Goal: Task Accomplishment & Management: Complete application form

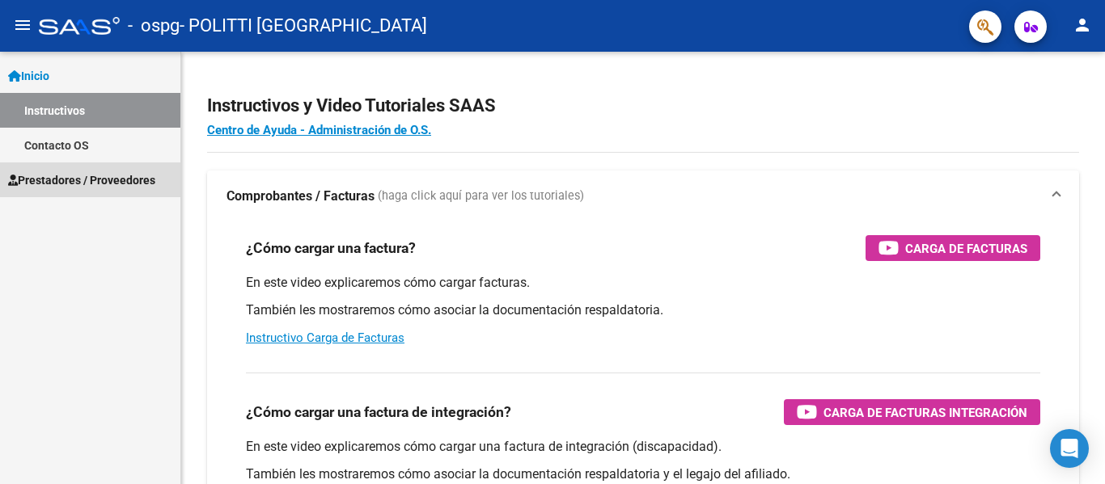
click at [79, 169] on link "Prestadores / Proveedores" at bounding box center [90, 180] width 180 height 35
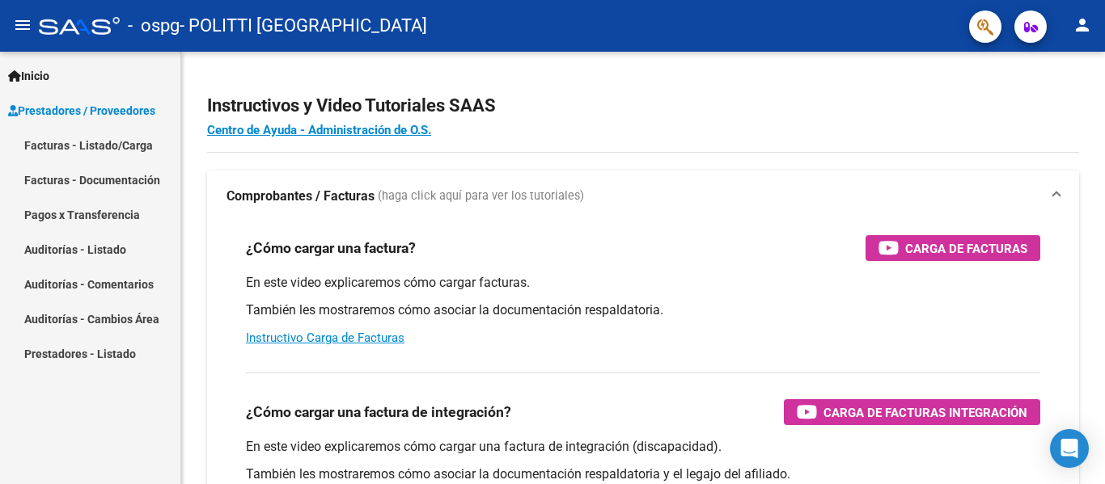
click at [91, 143] on link "Facturas - Listado/Carga" at bounding box center [90, 145] width 180 height 35
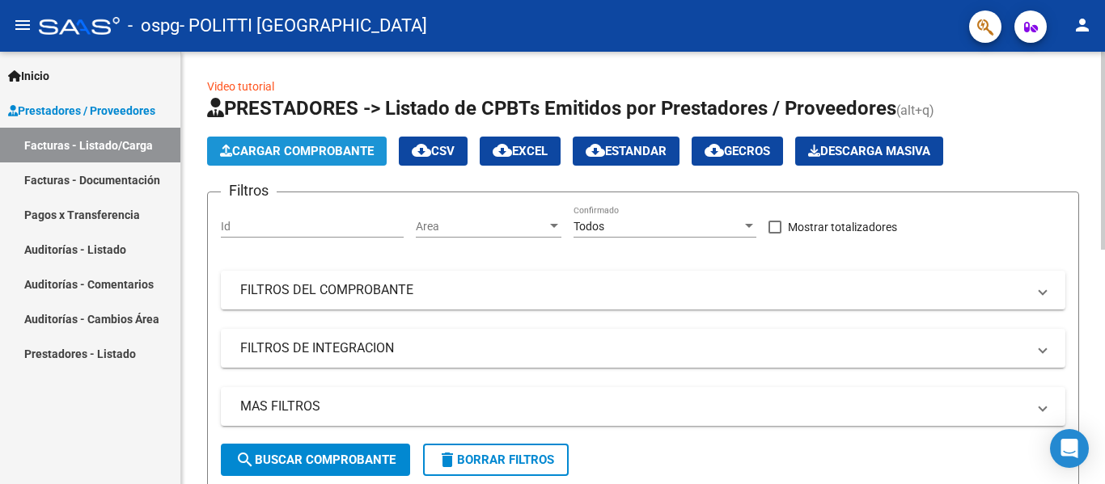
click at [300, 151] on span "Cargar Comprobante" at bounding box center [297, 151] width 154 height 15
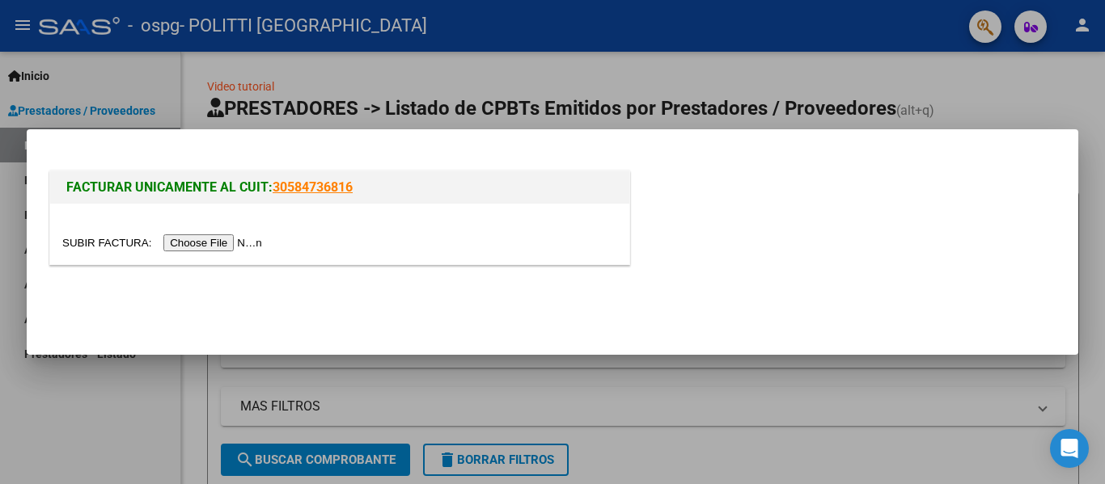
click at [229, 241] on input "file" at bounding box center [164, 243] width 205 height 17
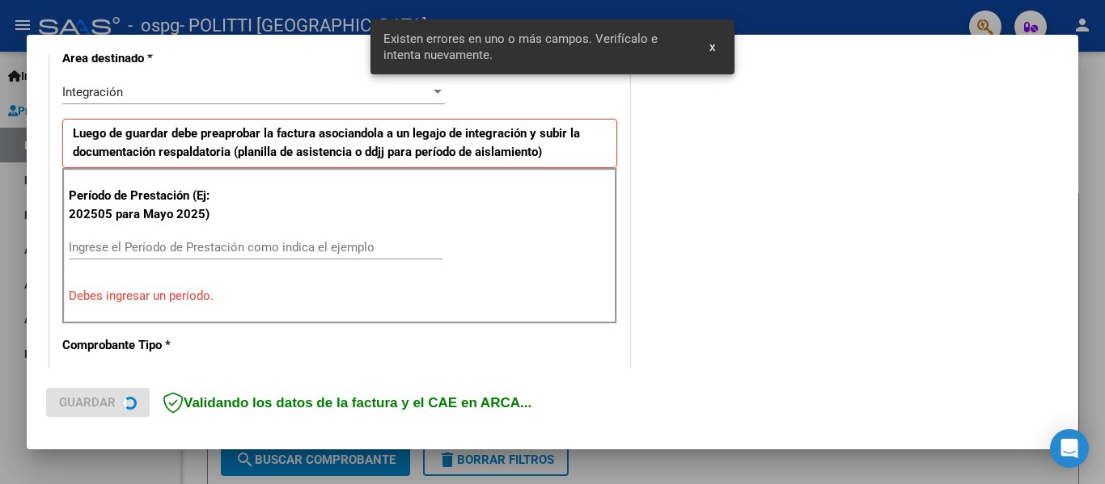
scroll to position [375, 0]
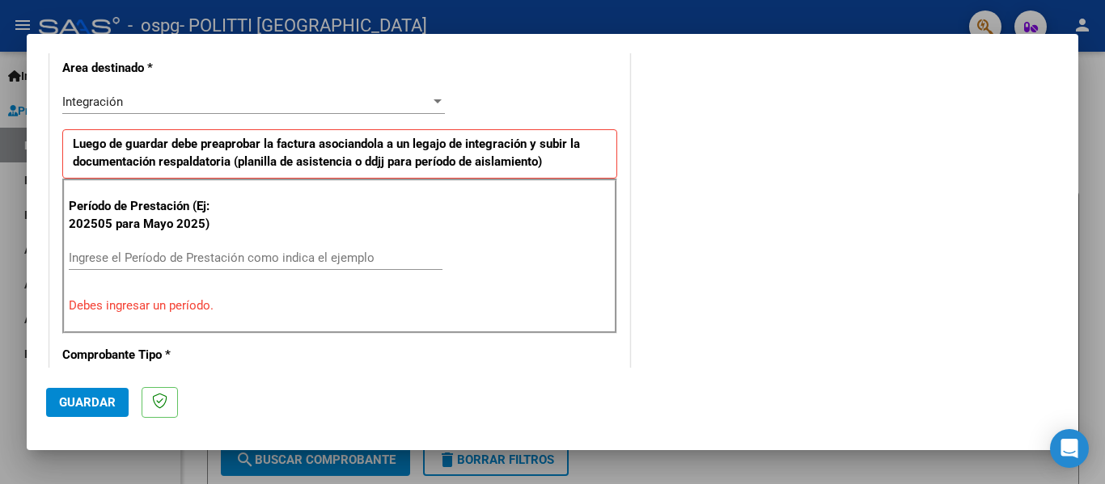
click at [175, 253] on input "Ingrese el Período de Prestación como indica el ejemplo" at bounding box center [256, 258] width 374 height 15
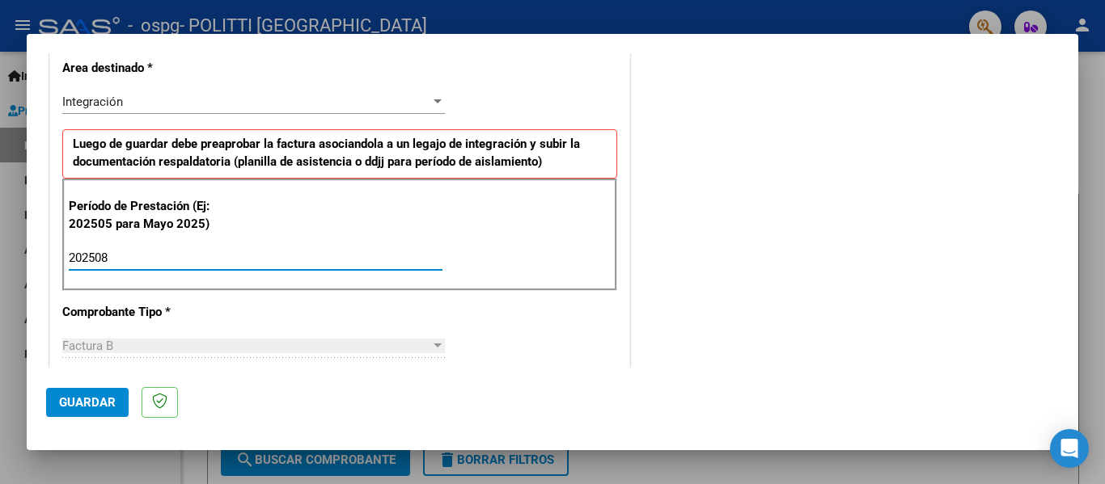
type input "202508"
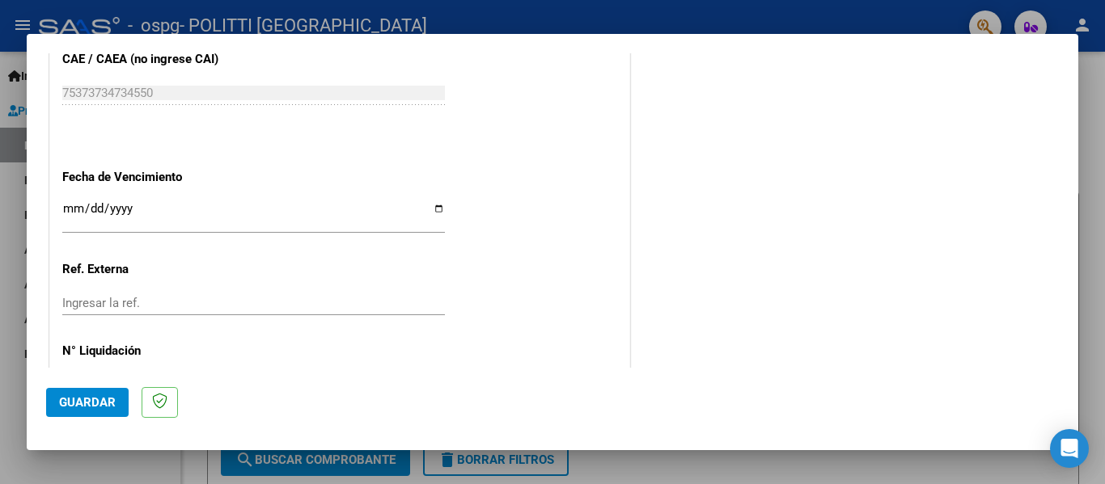
scroll to position [1065, 0]
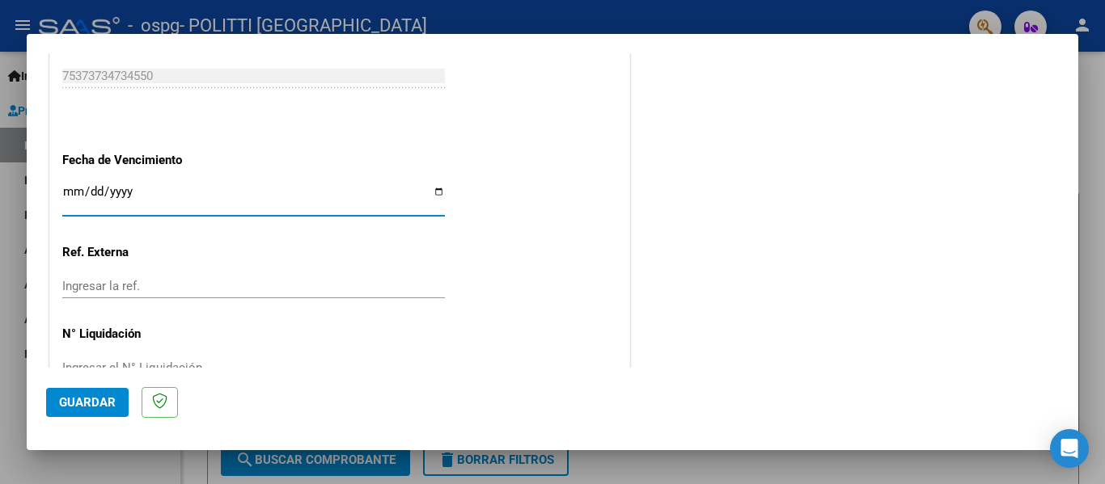
click at [431, 191] on input "Ingresar la fecha" at bounding box center [253, 198] width 383 height 26
type input "[DATE]"
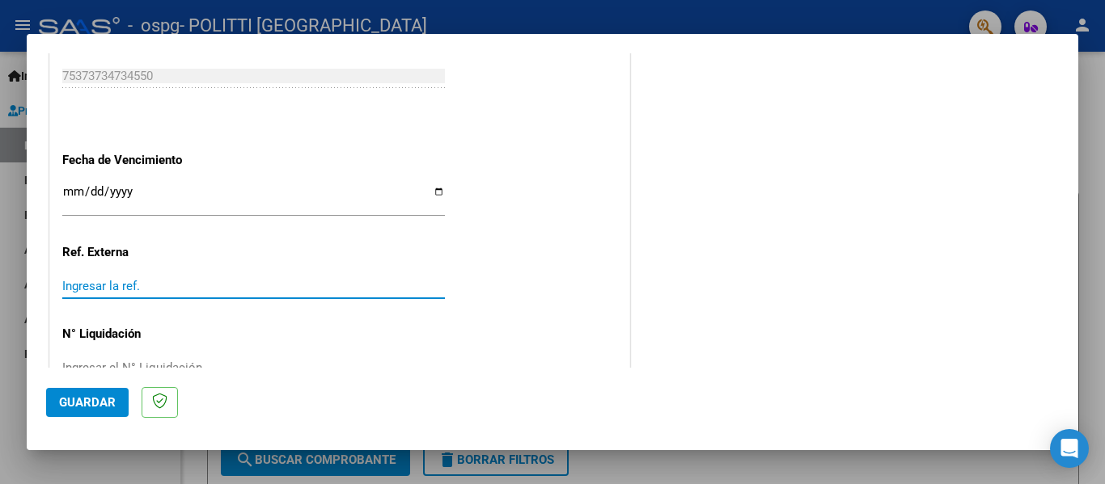
click at [155, 289] on input "Ingresar la ref." at bounding box center [253, 286] width 383 height 15
click at [146, 284] on input "Ingresar la ref." at bounding box center [253, 286] width 383 height 15
type input "6"
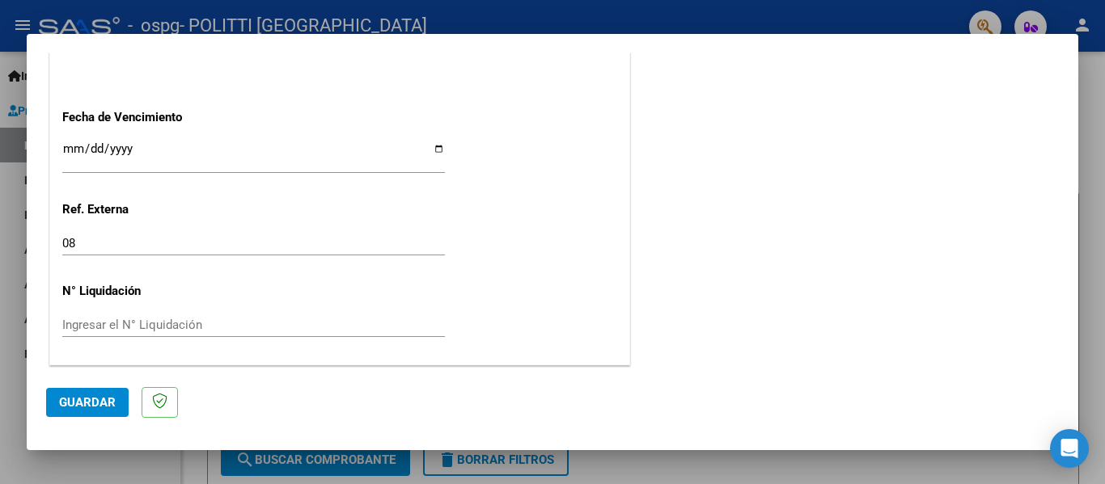
scroll to position [1109, 0]
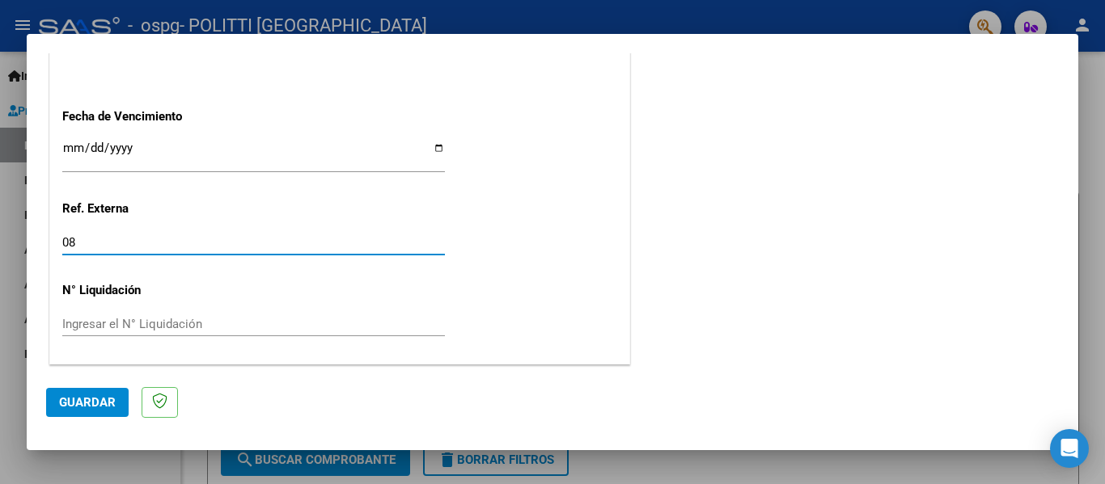
click at [199, 238] on input "08" at bounding box center [253, 242] width 383 height 15
type input "0"
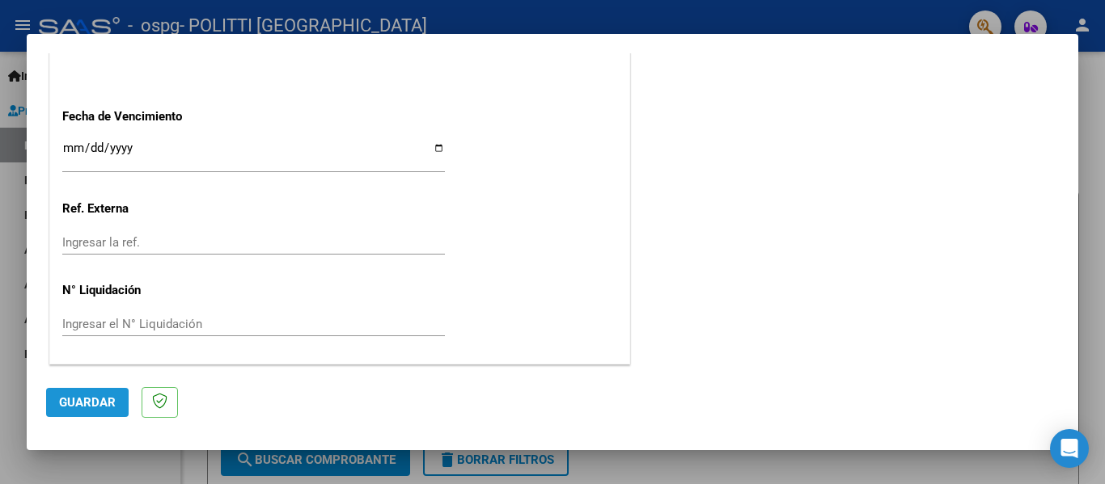
click at [90, 395] on button "Guardar" at bounding box center [87, 402] width 82 height 29
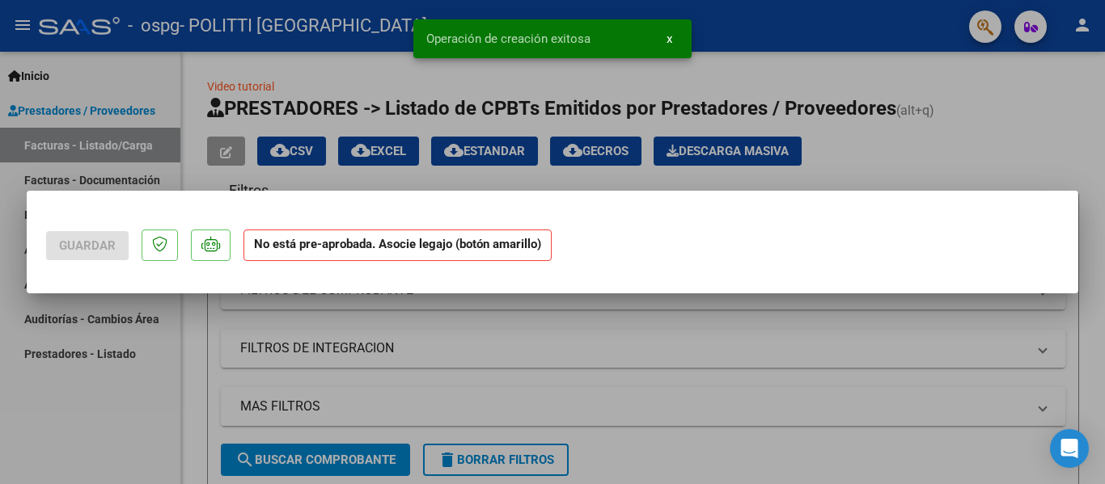
scroll to position [0, 0]
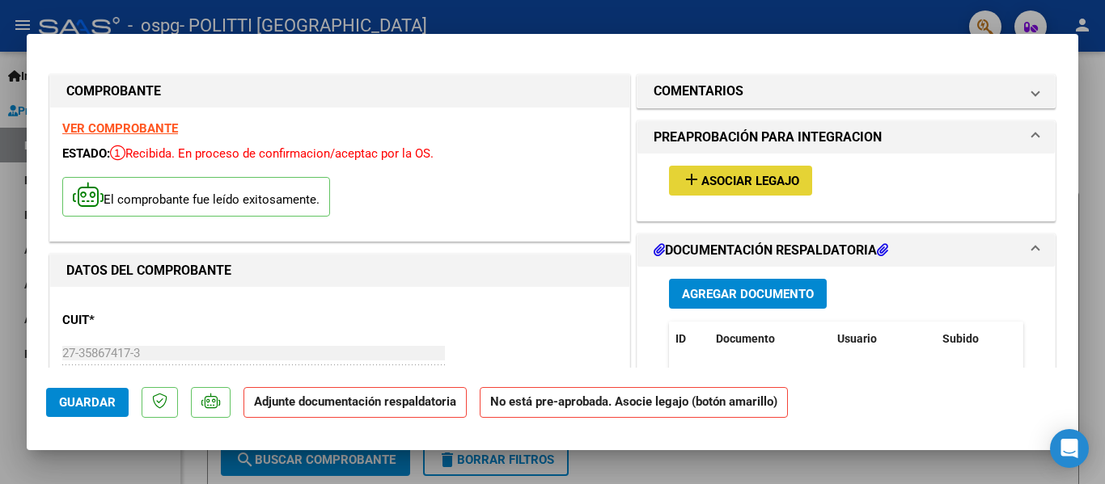
click at [701, 187] on span "Asociar Legajo" at bounding box center [750, 181] width 98 height 15
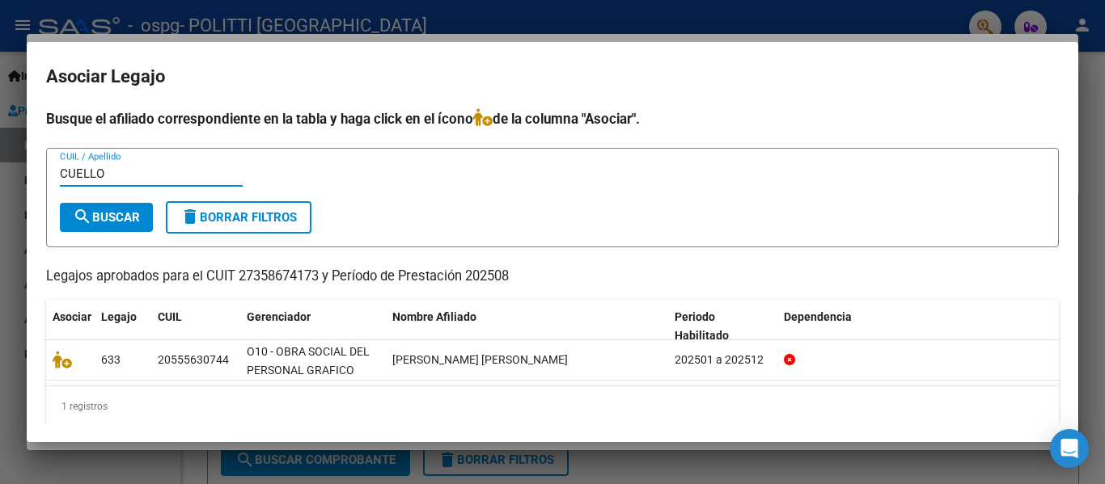
type input "CUELLO"
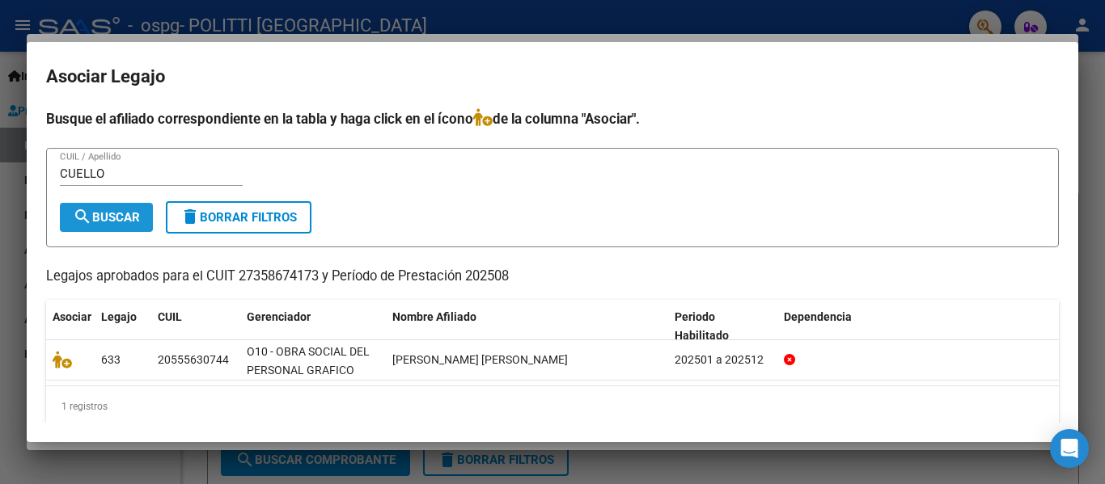
click at [116, 223] on span "search Buscar" at bounding box center [106, 217] width 67 height 15
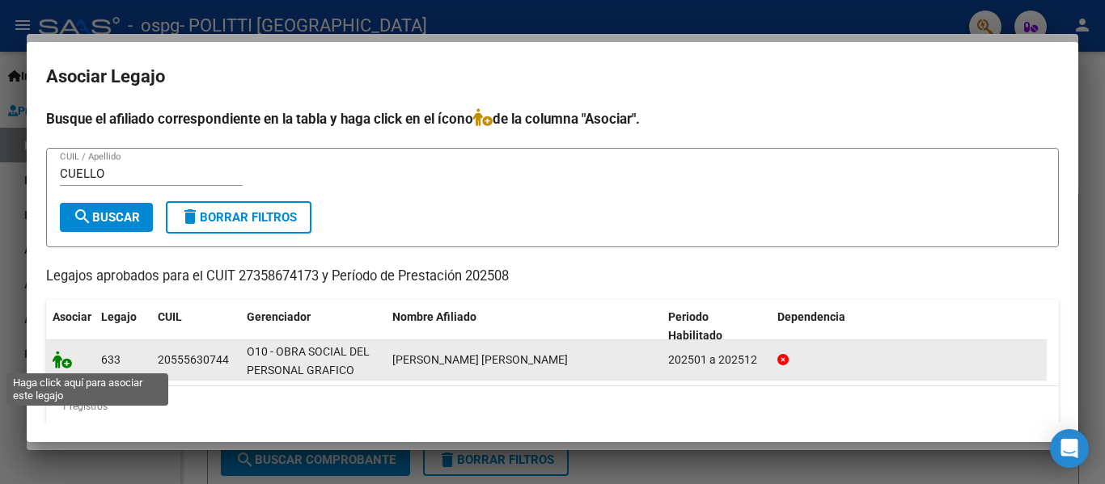
click at [66, 363] on icon at bounding box center [62, 360] width 19 height 18
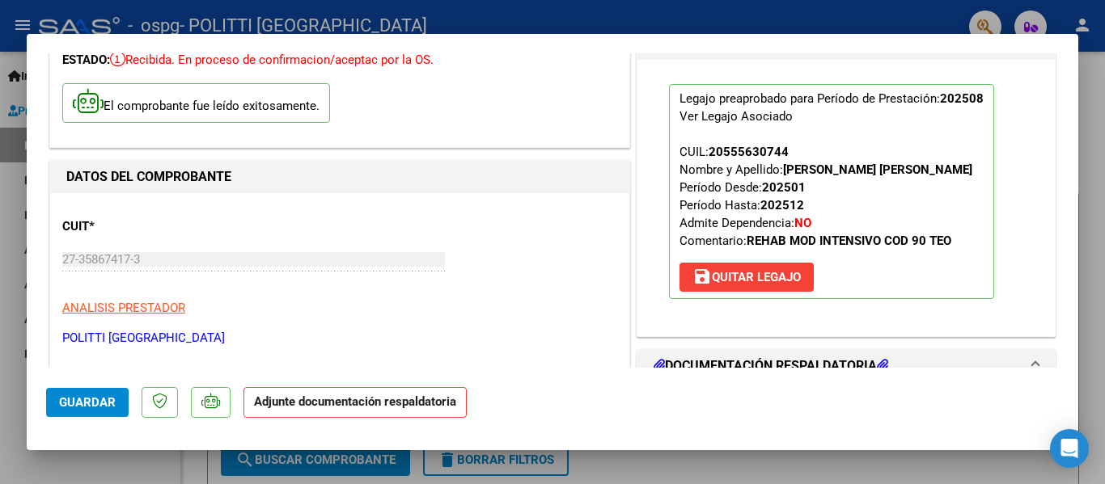
scroll to position [97, 0]
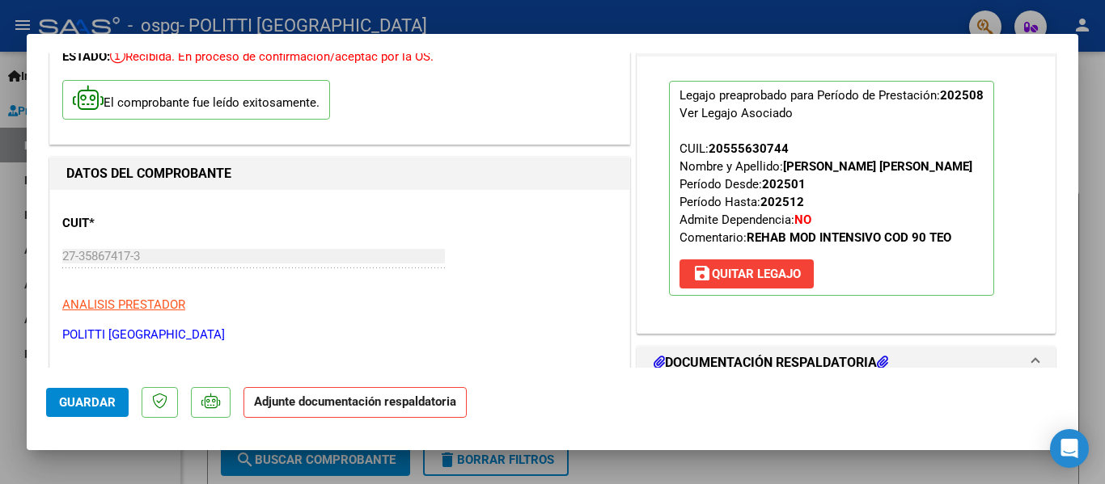
click at [381, 409] on p "Adjunte documentación respaldatoria" at bounding box center [354, 403] width 223 height 32
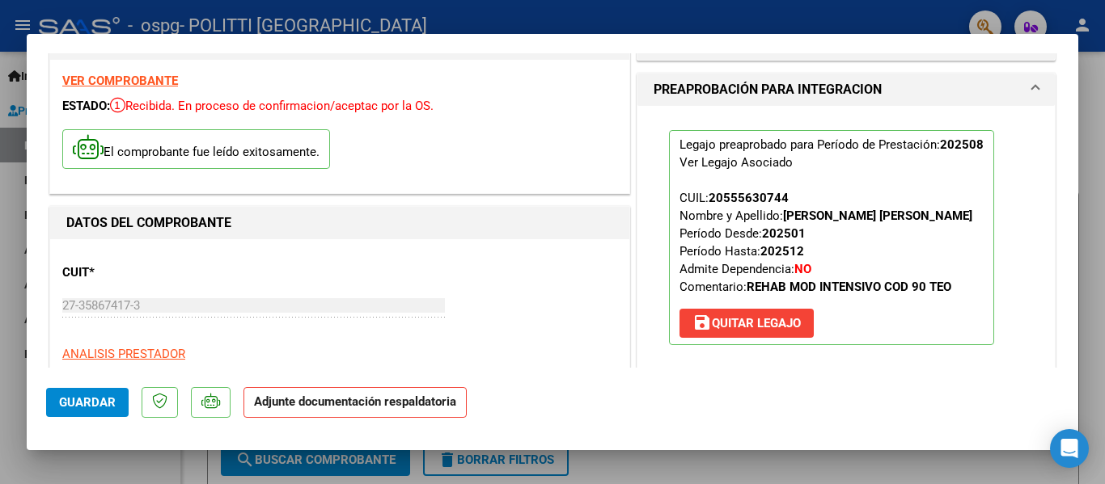
scroll to position [237, 0]
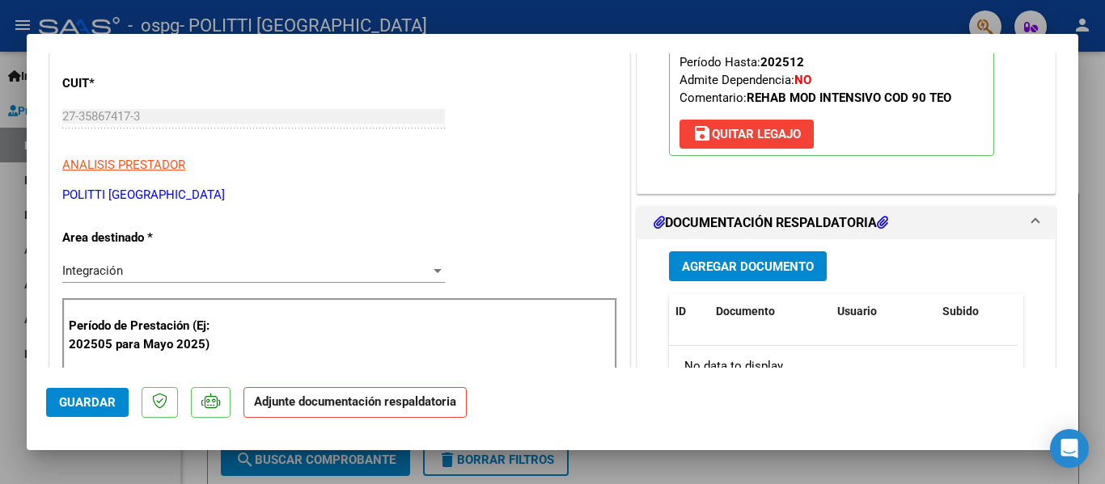
click at [735, 277] on button "Agregar Documento" at bounding box center [748, 267] width 158 height 30
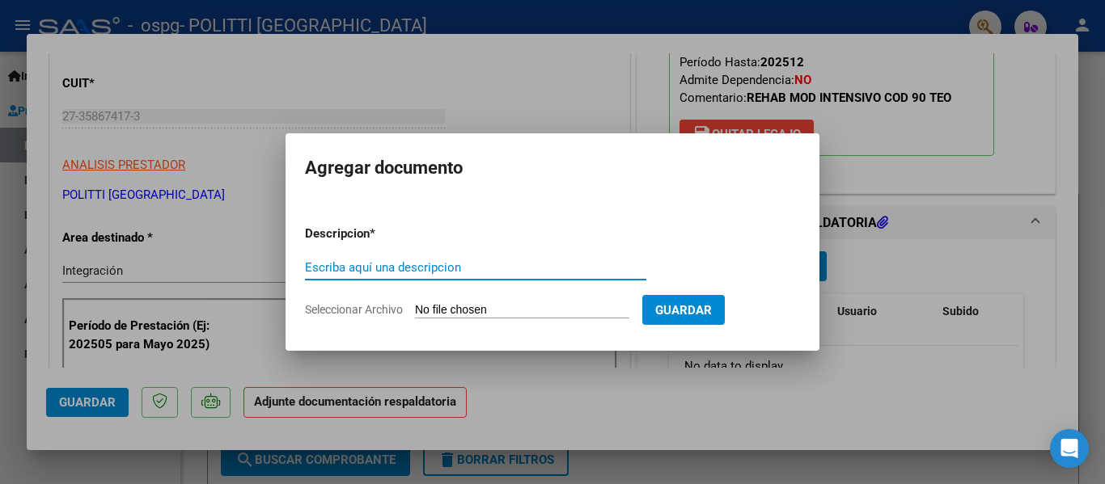
click at [387, 263] on input "Escriba aquí una descripcion" at bounding box center [475, 267] width 341 height 15
drag, startPoint x: 445, startPoint y: 307, endPoint x: 370, endPoint y: 306, distance: 74.4
click at [0, 0] on label "Seleccionar Archivo" at bounding box center [0, 0] width 0 height 0
click at [415, 306] on input "Seleccionar Archivo" at bounding box center [522, 310] width 214 height 15
type input "C:\fakepath\ASISTENCIA AGOSTO [PERSON_NAME].pdf"
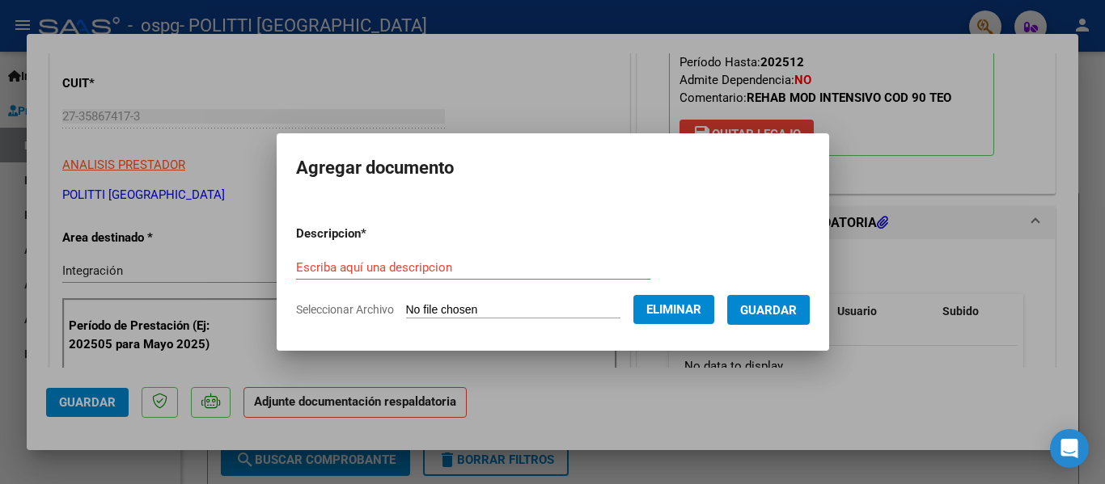
click at [797, 303] on span "Guardar" at bounding box center [768, 310] width 57 height 15
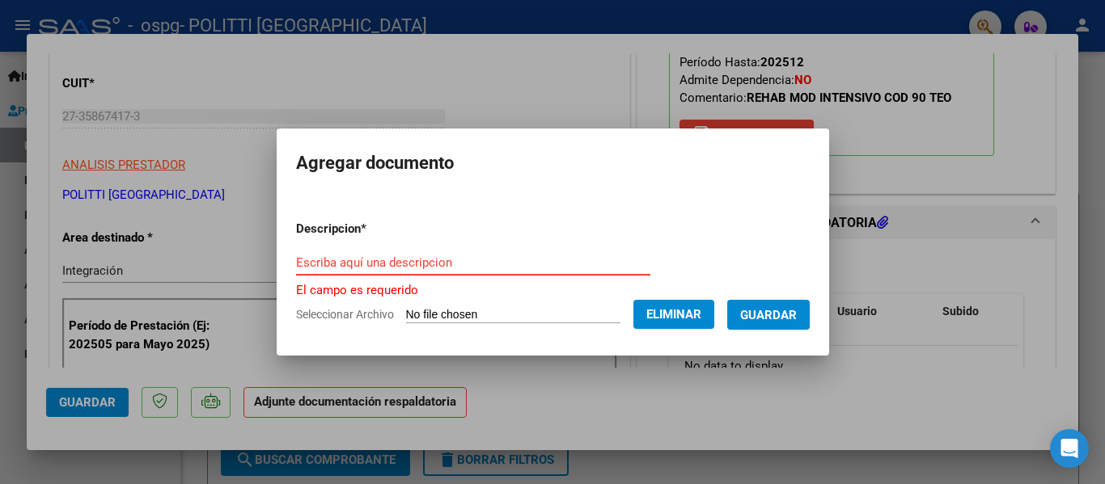
click at [455, 256] on input "Escriba aquí una descripcion" at bounding box center [473, 263] width 354 height 15
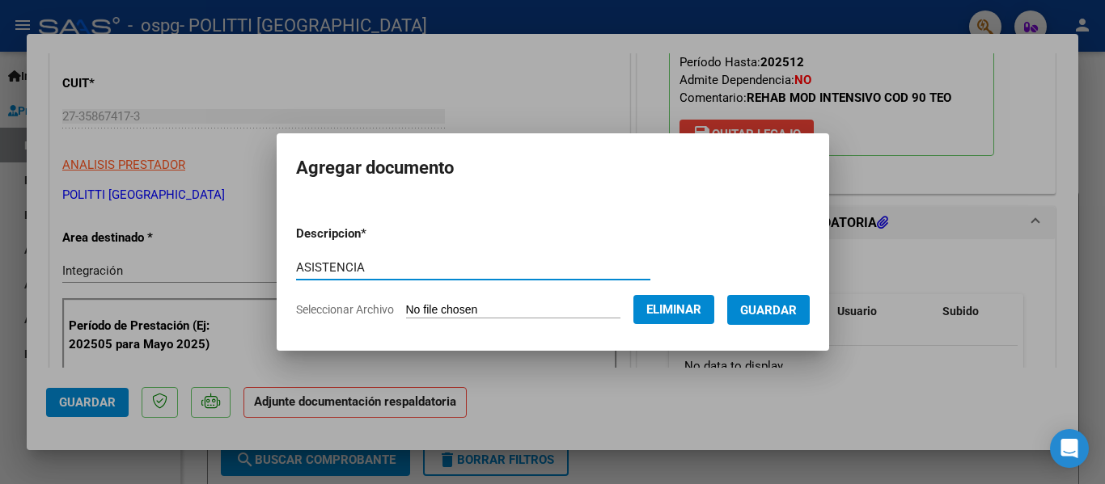
type input "ASISTENCIA"
click at [763, 311] on span "Guardar" at bounding box center [768, 310] width 57 height 15
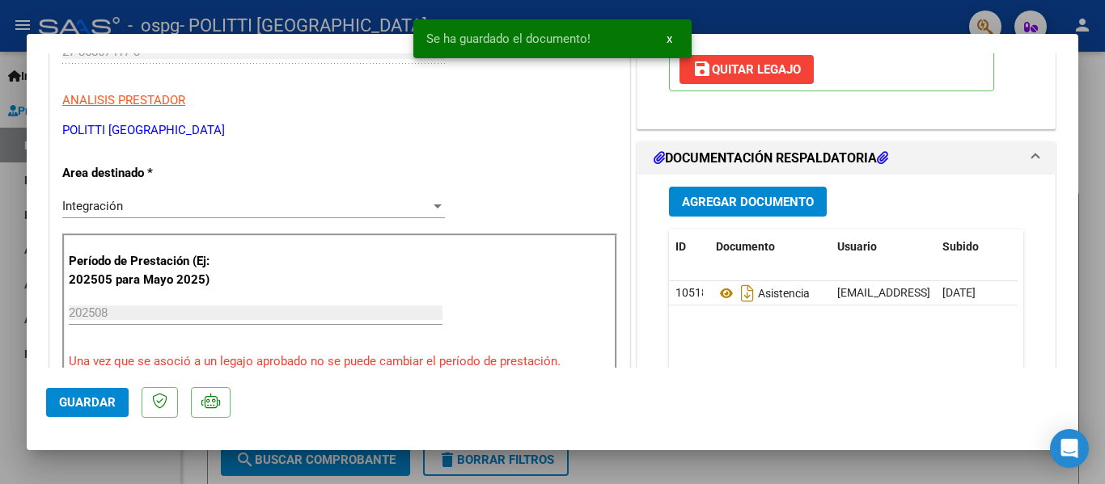
scroll to position [334, 0]
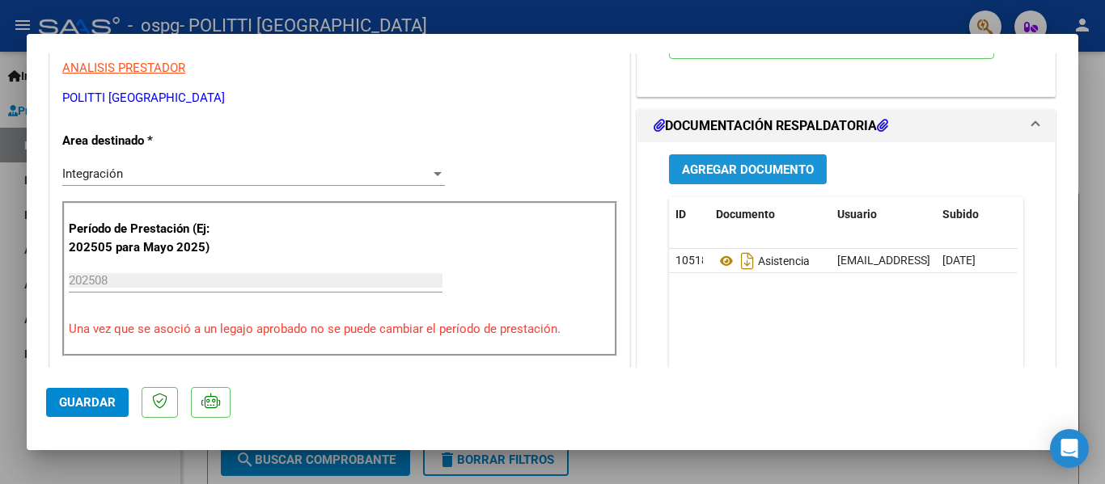
click at [703, 171] on span "Agregar Documento" at bounding box center [748, 170] width 132 height 15
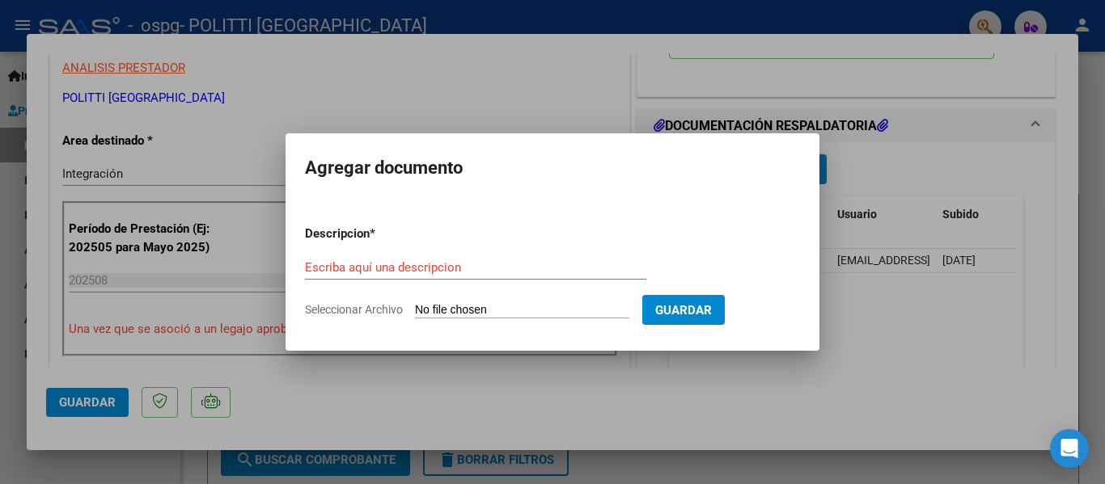
click at [446, 307] on input "Seleccionar Archivo" at bounding box center [522, 310] width 214 height 15
click at [532, 377] on div at bounding box center [552, 242] width 1105 height 484
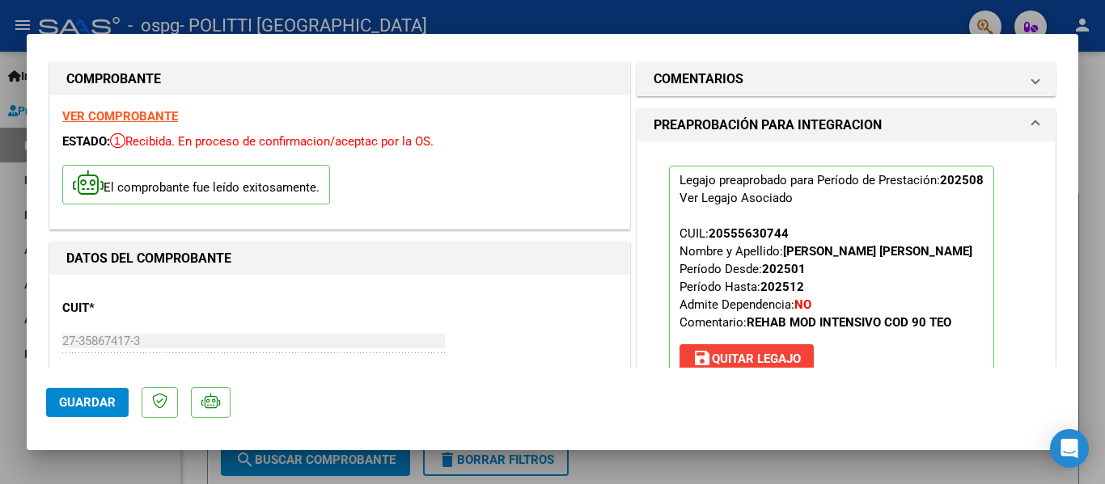
scroll to position [0, 0]
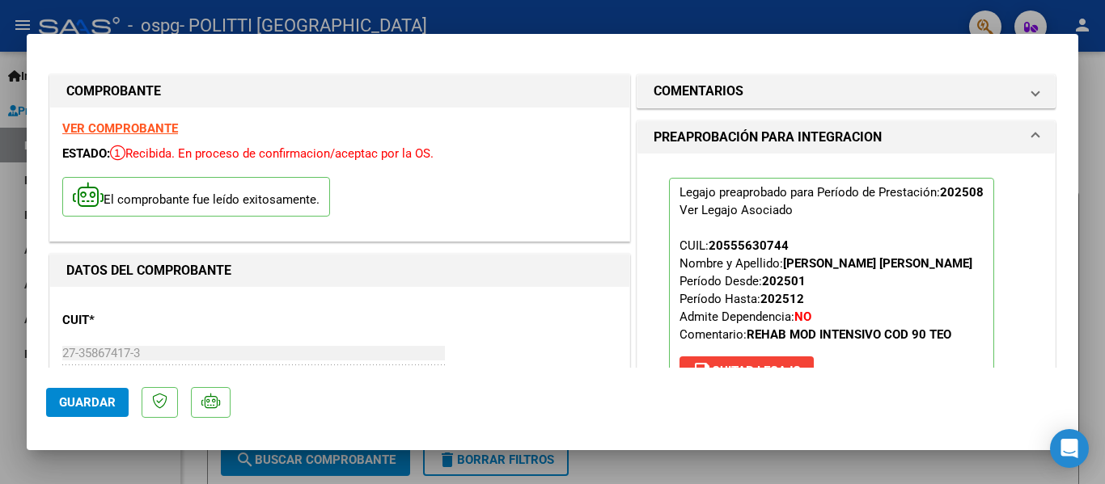
click at [92, 397] on span "Guardar" at bounding box center [87, 402] width 57 height 15
click at [12, 431] on div at bounding box center [552, 242] width 1105 height 484
type input "$ 0,00"
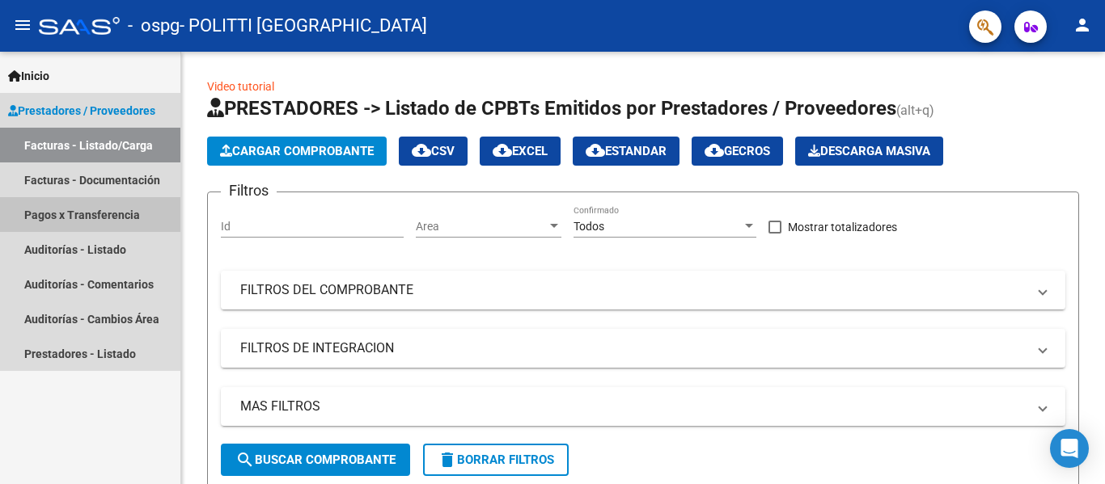
click at [116, 220] on link "Pagos x Transferencia" at bounding box center [90, 214] width 180 height 35
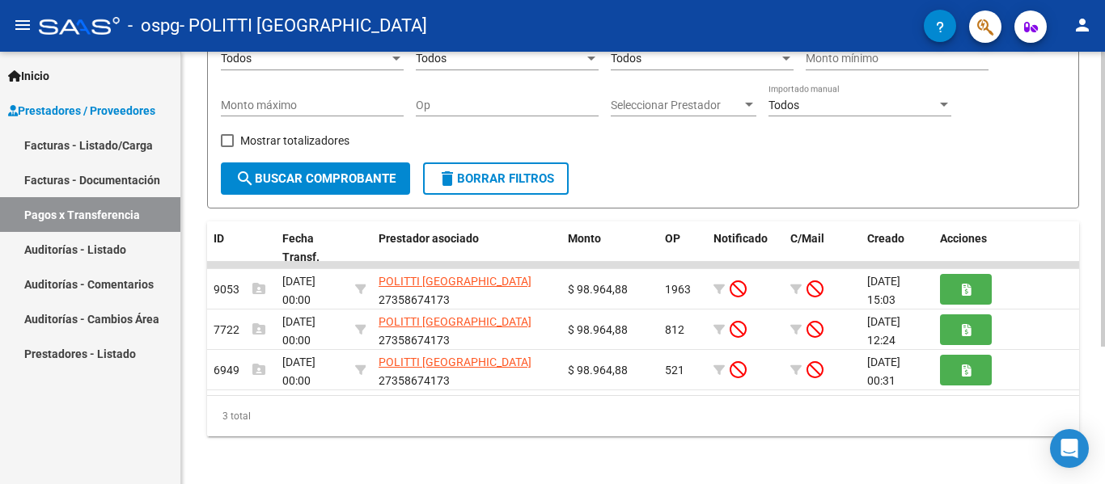
scroll to position [202, 0]
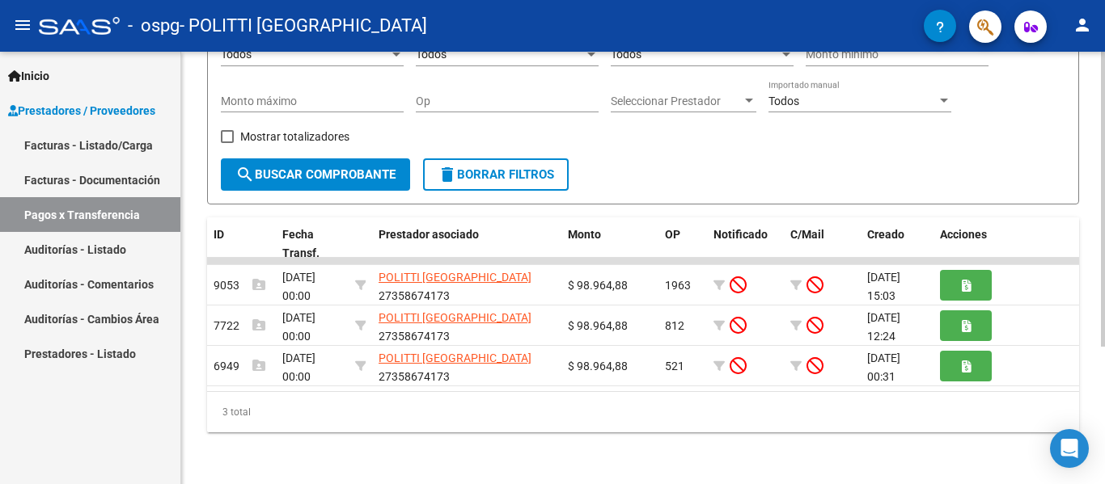
click at [1085, 484] on html "menu - ospg - POLITTI [PERSON_NAME] person Inicio Instructivos Contacto OS Pres…" at bounding box center [552, 242] width 1105 height 484
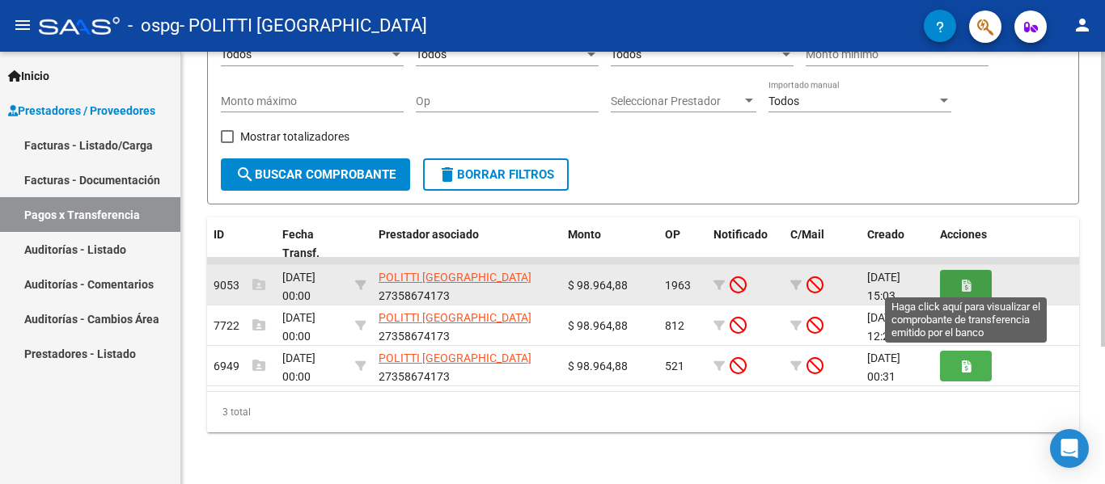
click at [965, 282] on icon "button" at bounding box center [966, 286] width 9 height 12
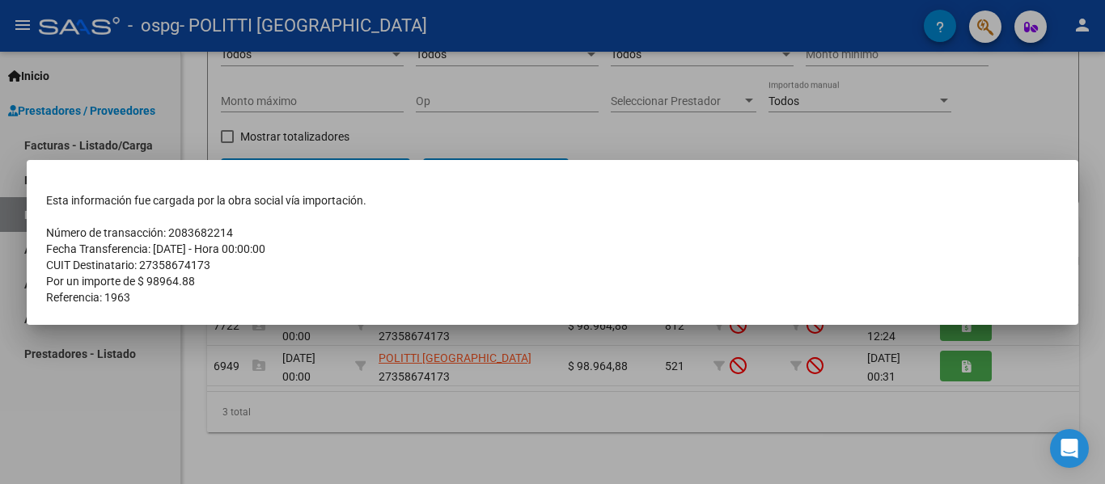
click at [663, 452] on div at bounding box center [552, 242] width 1105 height 484
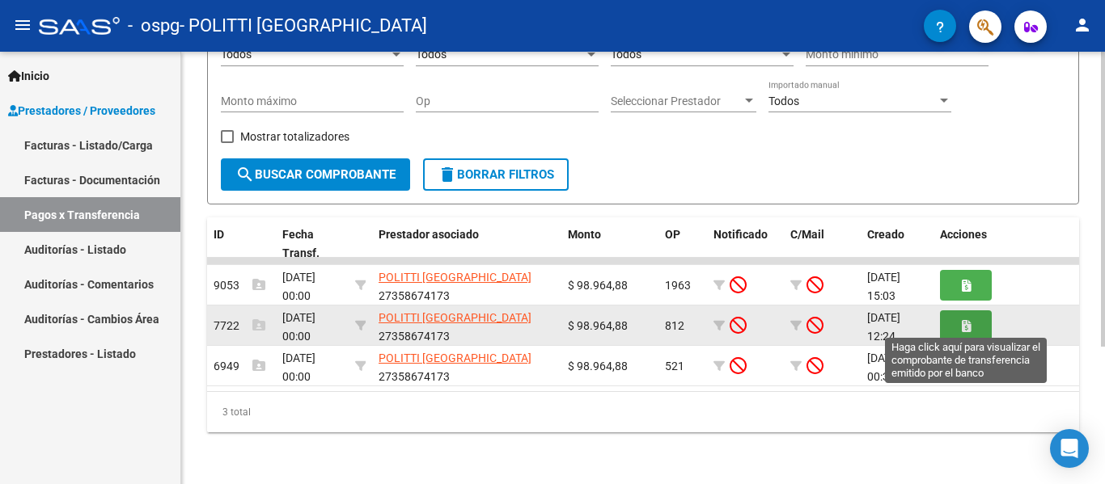
click at [948, 318] on button "button" at bounding box center [966, 326] width 52 height 30
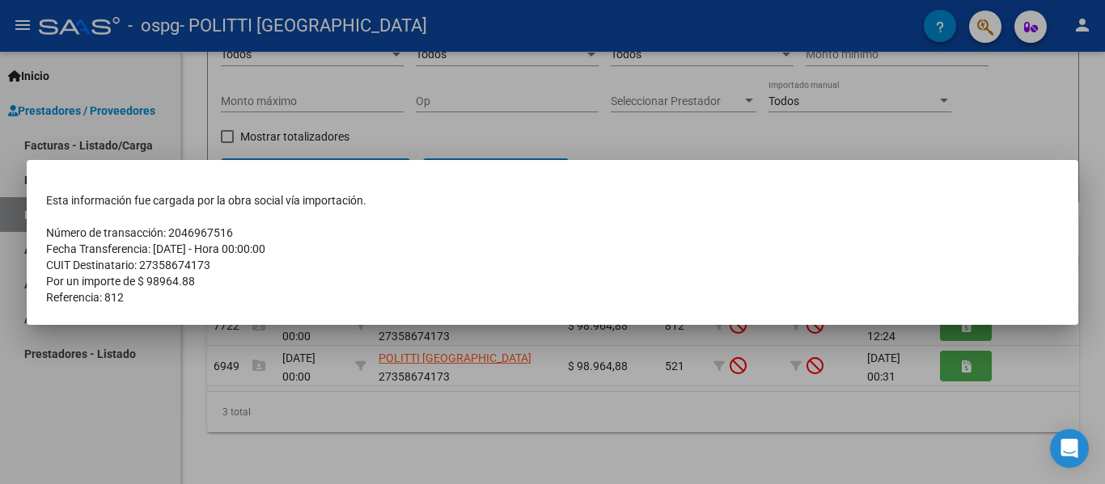
click at [738, 437] on div at bounding box center [552, 242] width 1105 height 484
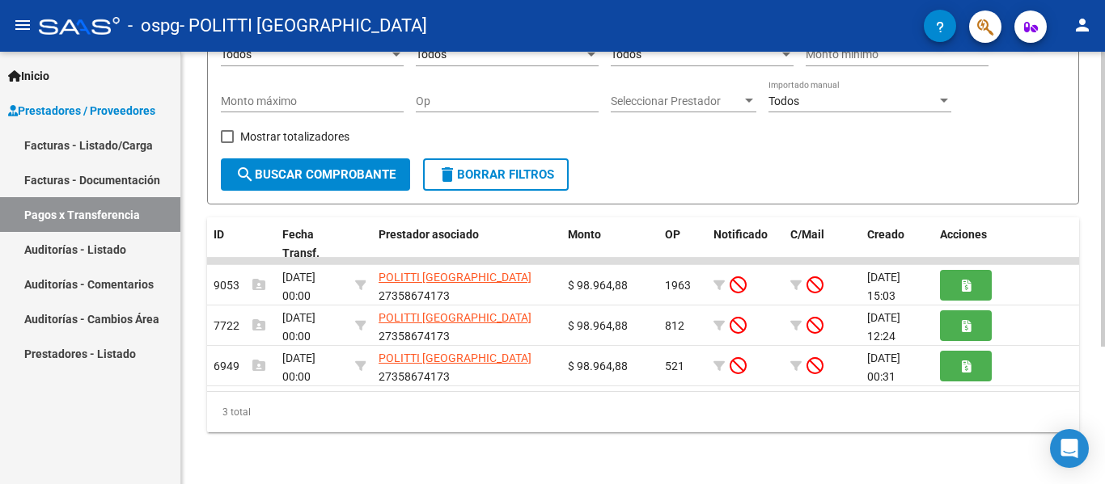
click at [1101, 400] on div at bounding box center [1103, 336] width 4 height 295
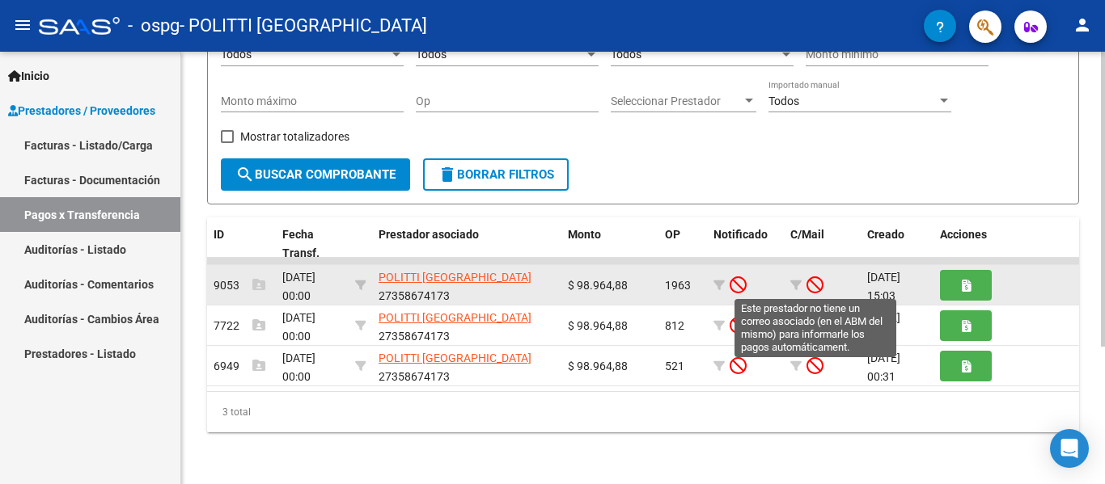
click at [813, 281] on icon at bounding box center [814, 285] width 17 height 18
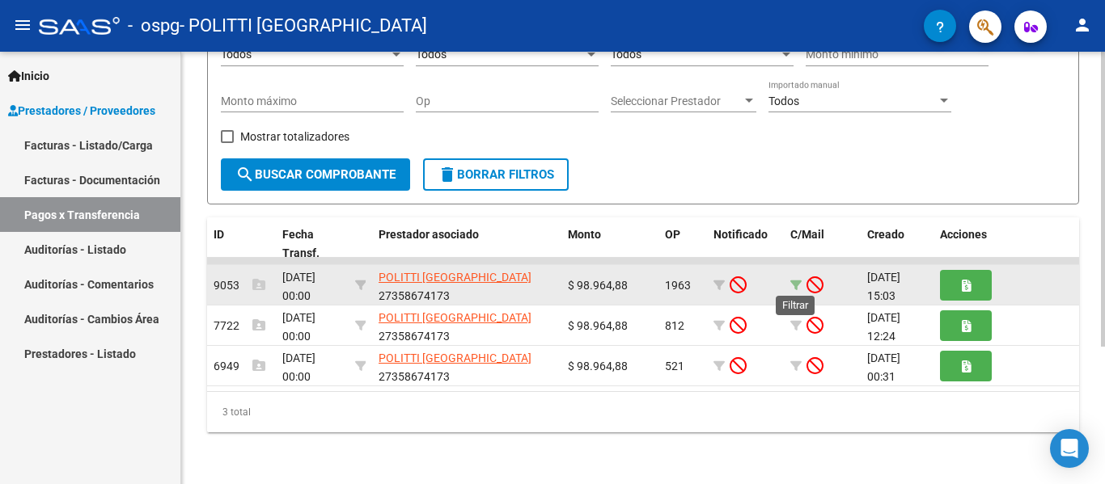
click at [795, 281] on icon at bounding box center [795, 285] width 11 height 11
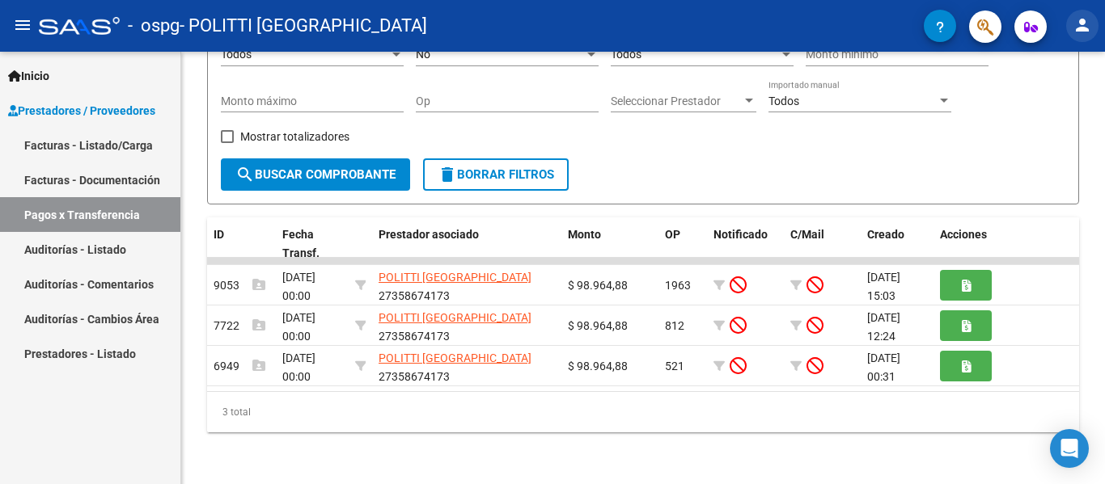
click at [1090, 32] on mat-icon "person" at bounding box center [1081, 24] width 19 height 19
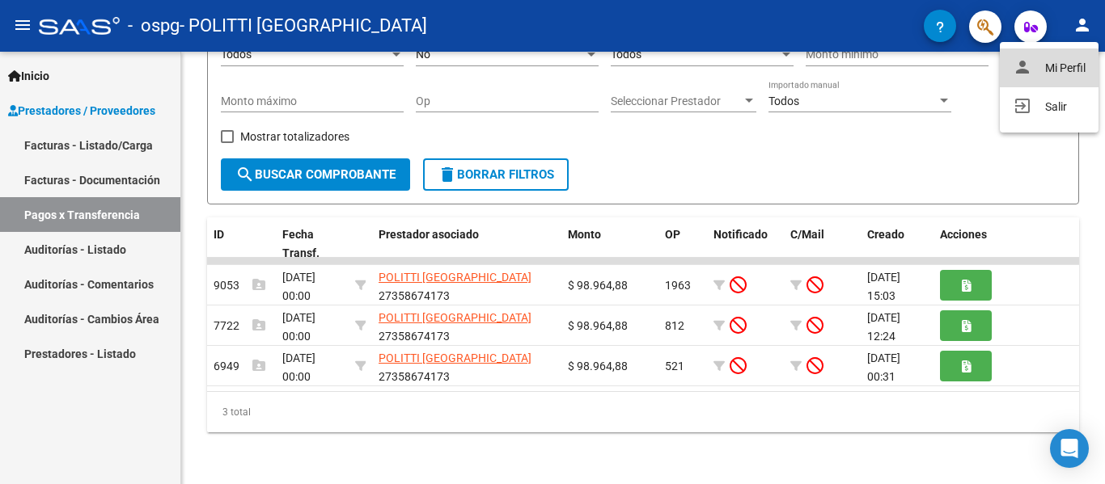
click at [1066, 64] on button "person Mi Perfil" at bounding box center [1049, 68] width 99 height 39
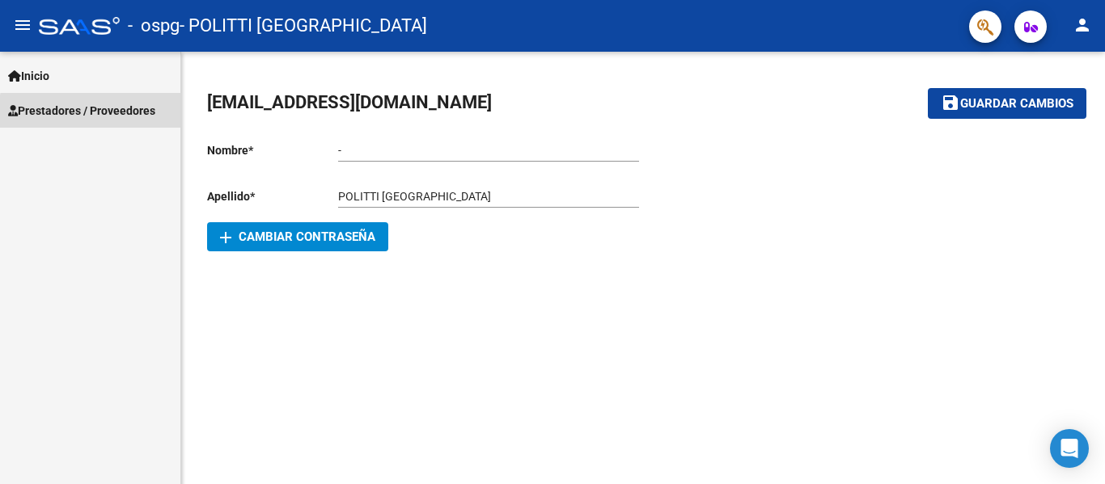
click at [125, 115] on span "Prestadores / Proveedores" at bounding box center [81, 111] width 147 height 18
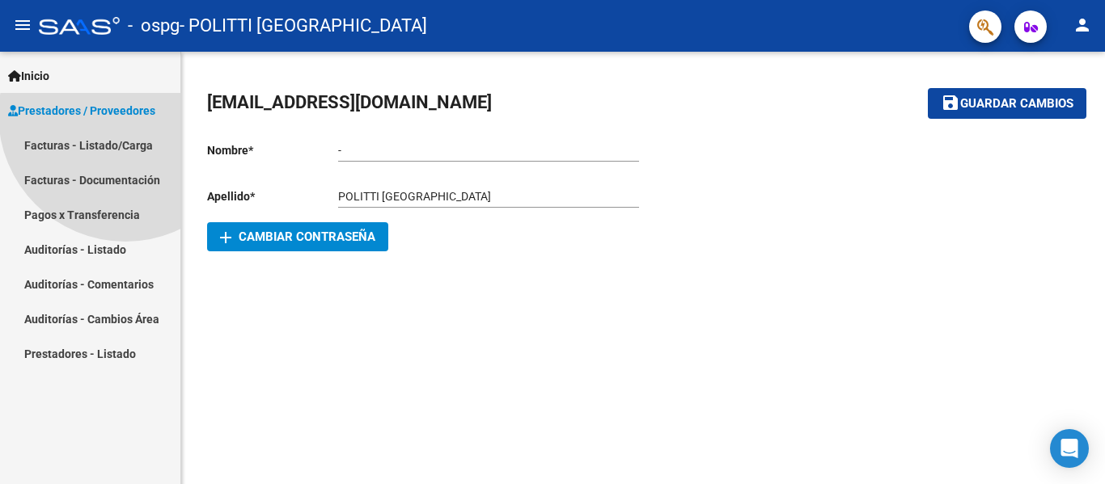
click at [125, 115] on span "Prestadores / Proveedores" at bounding box center [81, 111] width 147 height 18
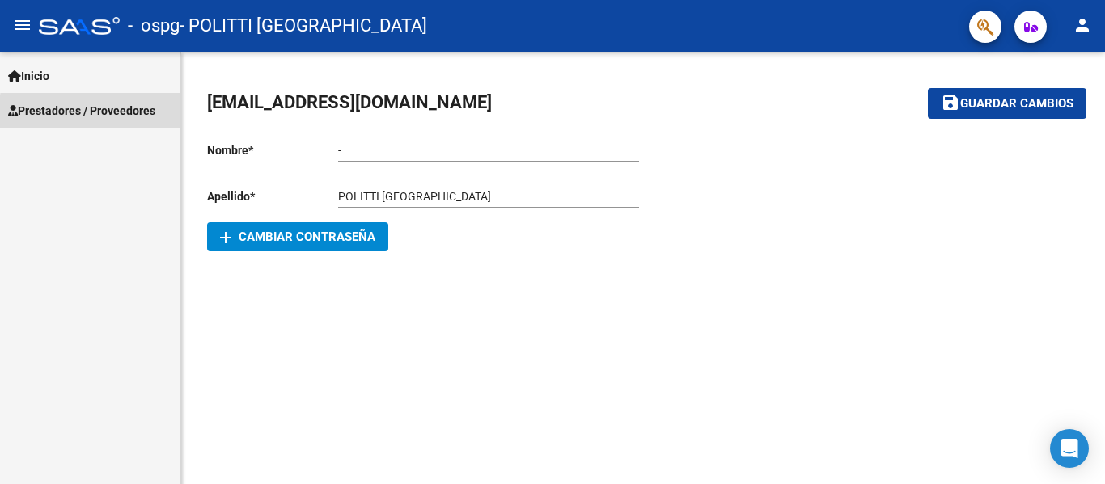
click at [125, 115] on span "Prestadores / Proveedores" at bounding box center [81, 111] width 147 height 18
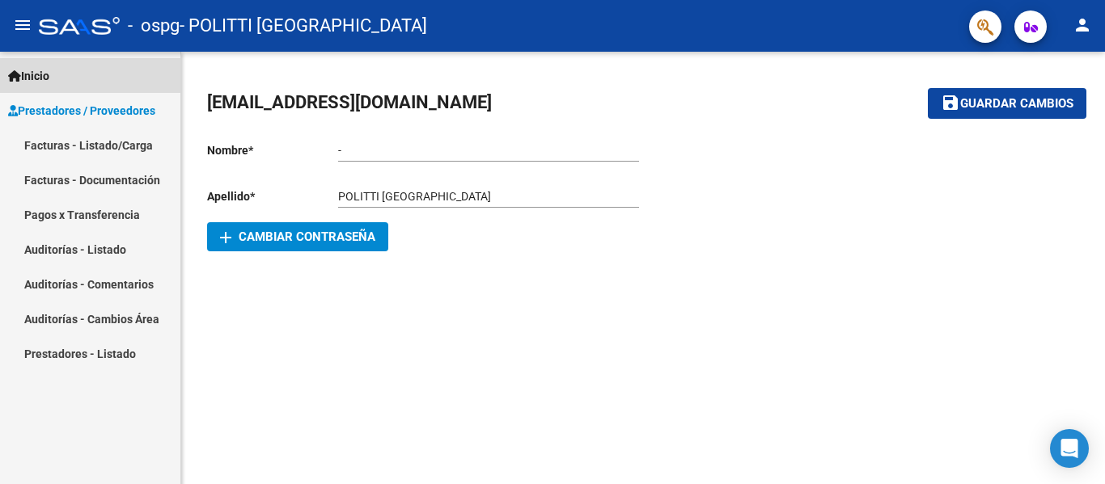
click at [43, 82] on span "Inicio" at bounding box center [28, 76] width 41 height 18
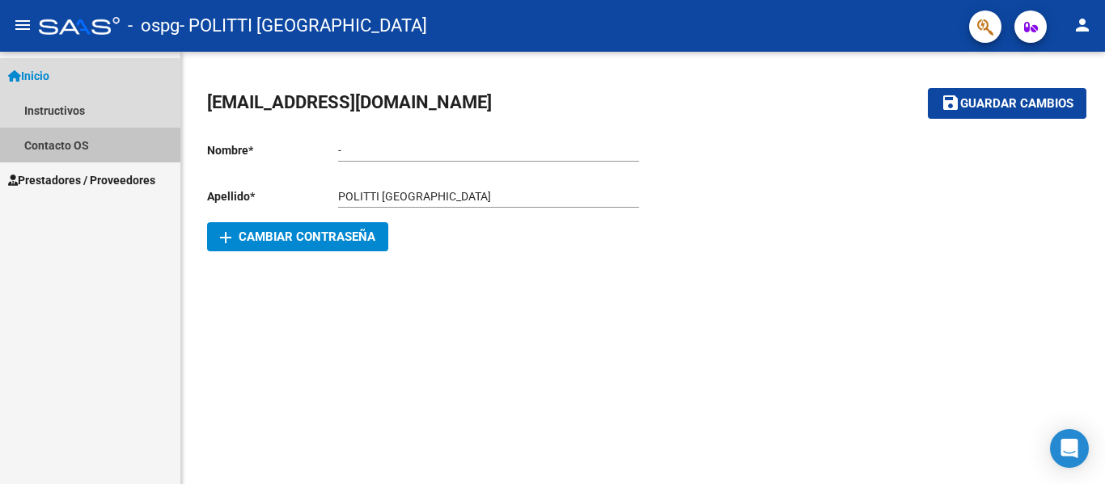
click at [54, 144] on link "Contacto OS" at bounding box center [90, 145] width 180 height 35
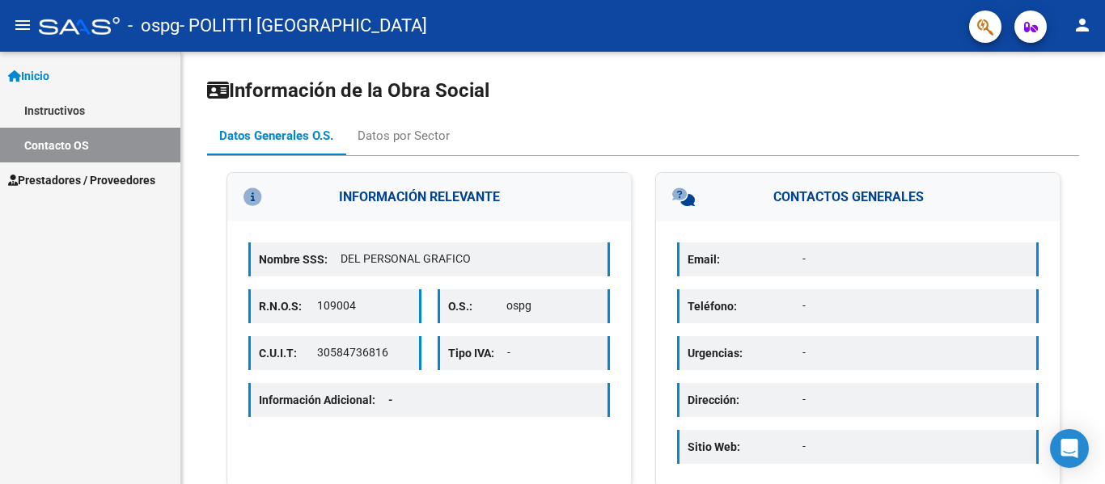
click at [116, 171] on span "Prestadores / Proveedores" at bounding box center [81, 180] width 147 height 18
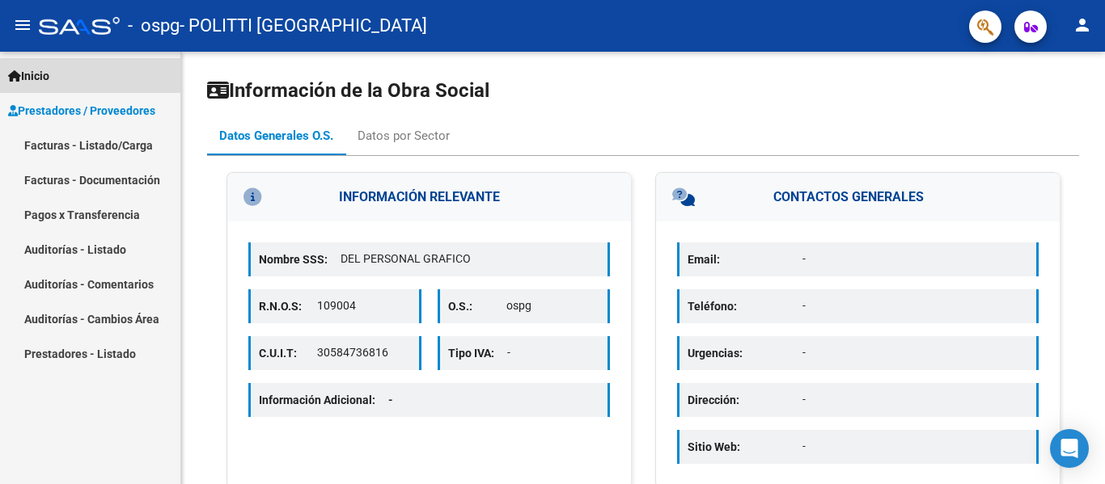
click at [44, 82] on span "Inicio" at bounding box center [28, 76] width 41 height 18
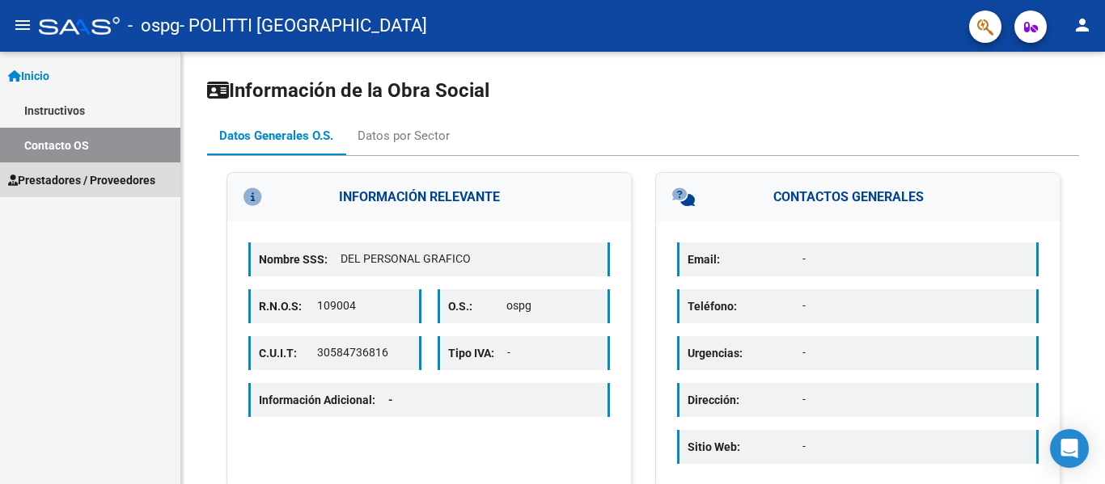
click at [84, 167] on link "Prestadores / Proveedores" at bounding box center [90, 180] width 180 height 35
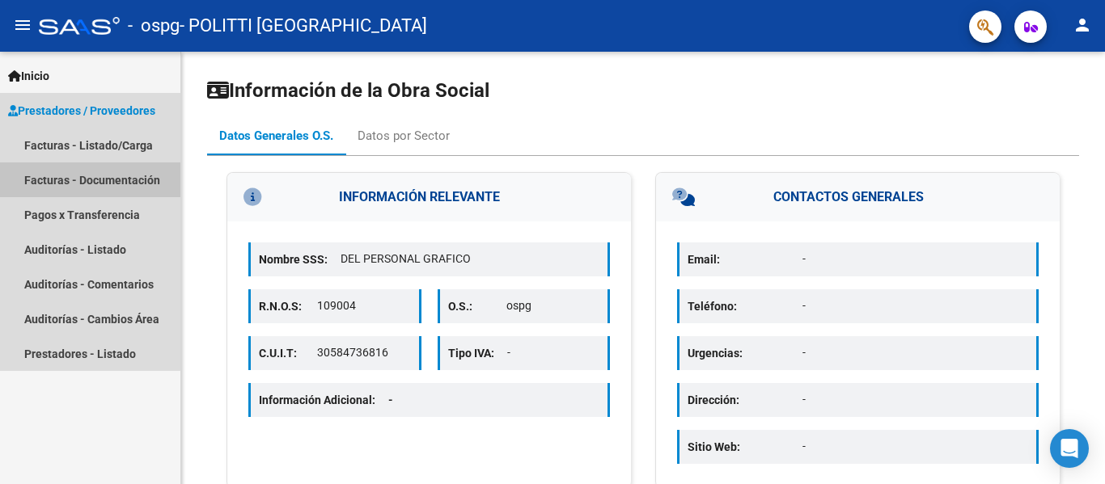
click at [88, 189] on link "Facturas - Documentación" at bounding box center [90, 180] width 180 height 35
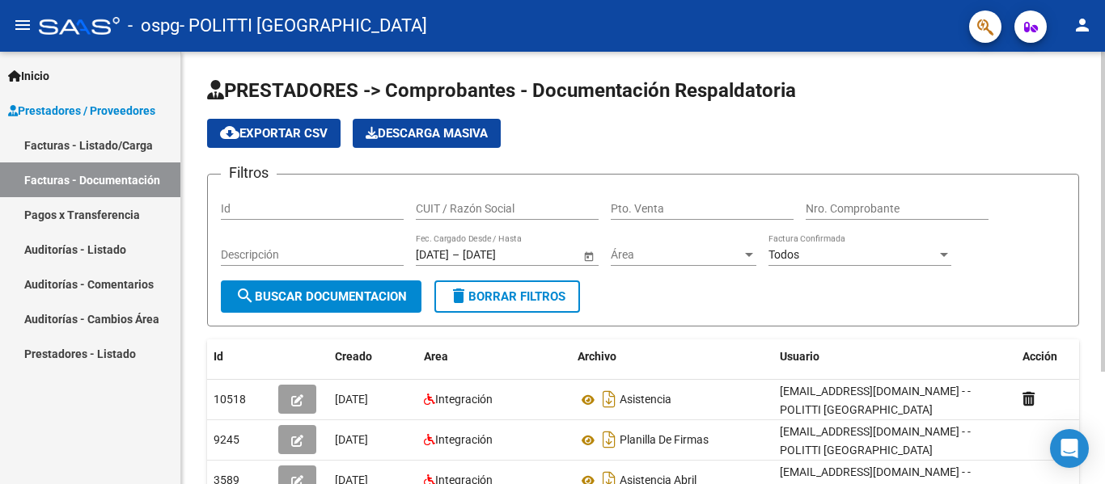
drag, startPoint x: 1099, startPoint y: 200, endPoint x: 1104, endPoint y: 264, distance: 64.1
click at [1104, 264] on div "PRESTADORES -> Comprobantes - Documentación Respaldatoria cloud_download Export…" at bounding box center [645, 346] width 928 height 588
click at [1104, 223] on div at bounding box center [1103, 212] width 4 height 320
click at [1100, 223] on div "PRESTADORES -> Comprobantes - Documentación Respaldatoria cloud_download Export…" at bounding box center [643, 346] width 924 height 588
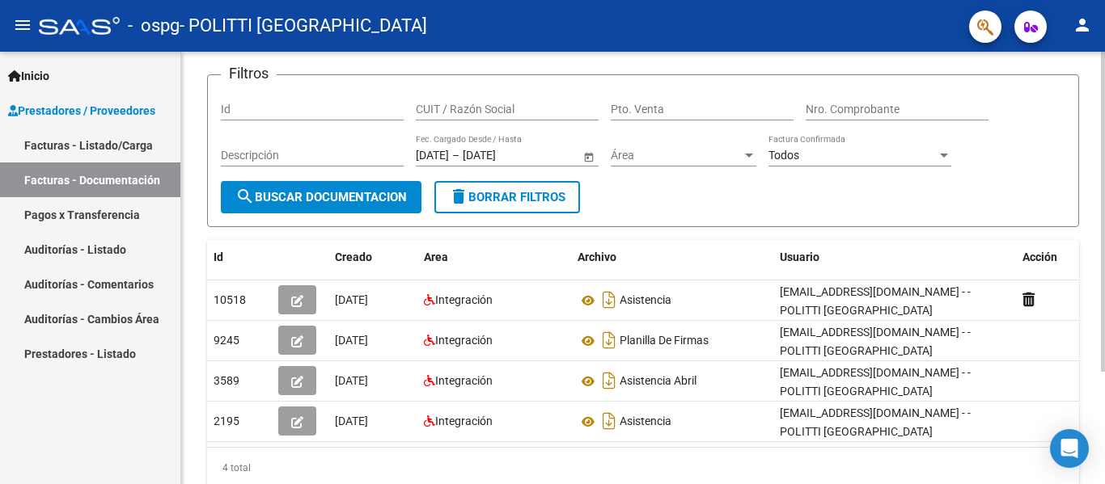
scroll to position [102, 0]
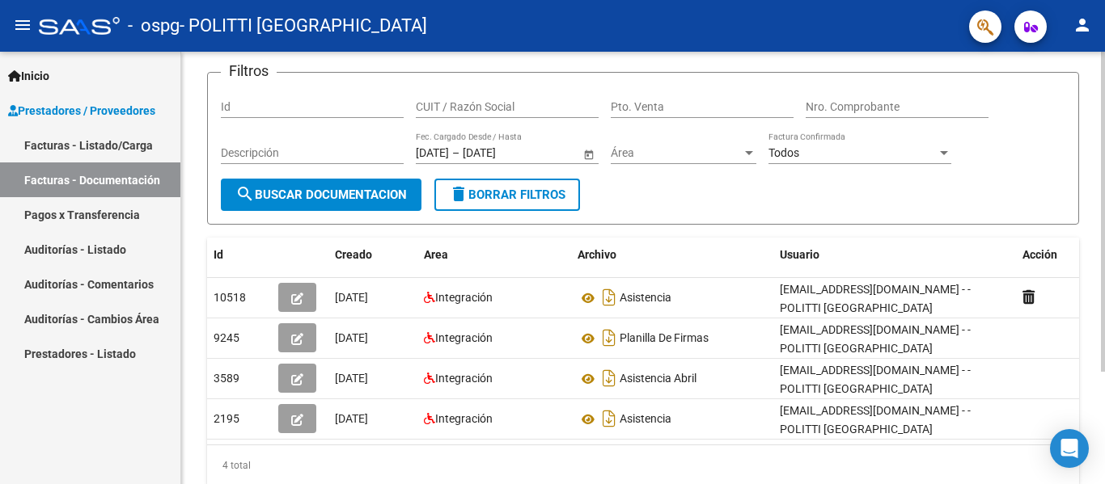
click at [1104, 300] on div at bounding box center [1103, 285] width 4 height 320
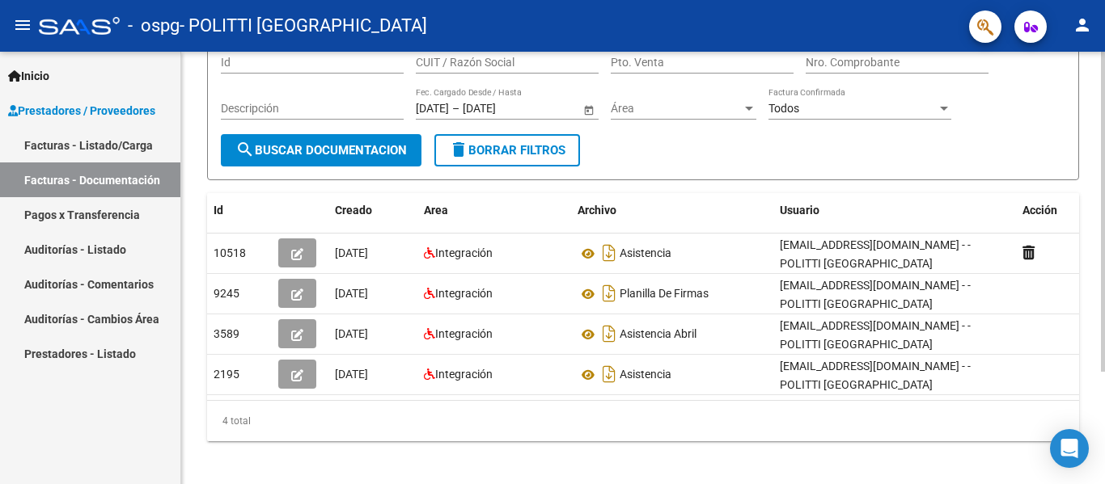
click at [1099, 272] on div "PRESTADORES -> Comprobantes - Documentación Respaldatoria cloud_download Export…" at bounding box center [645, 199] width 928 height 588
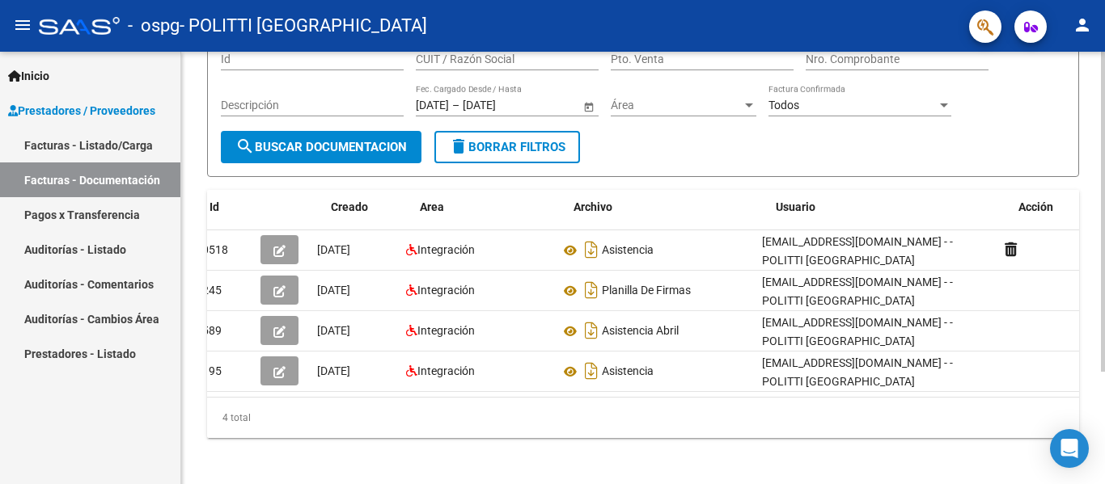
scroll to position [0, 0]
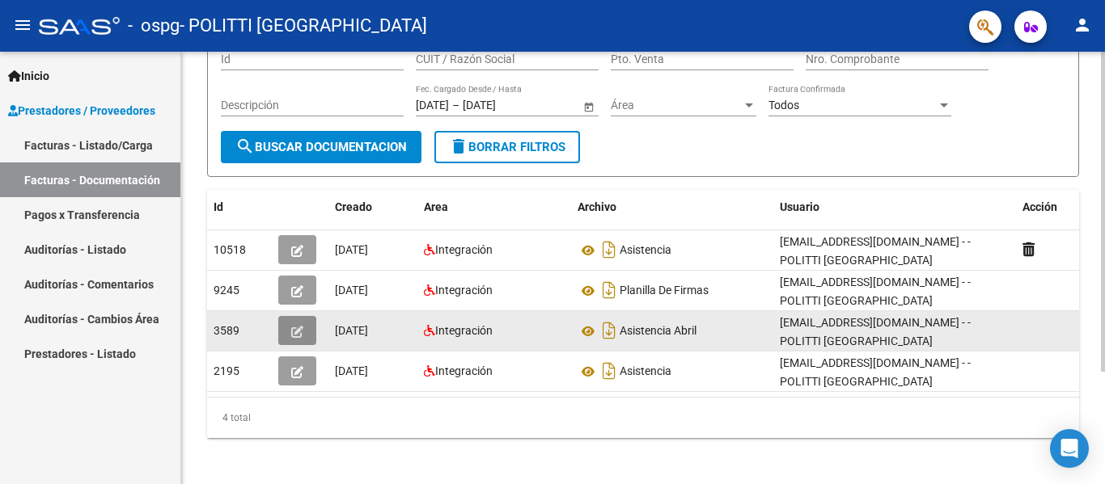
click at [298, 326] on icon "button" at bounding box center [297, 332] width 12 height 12
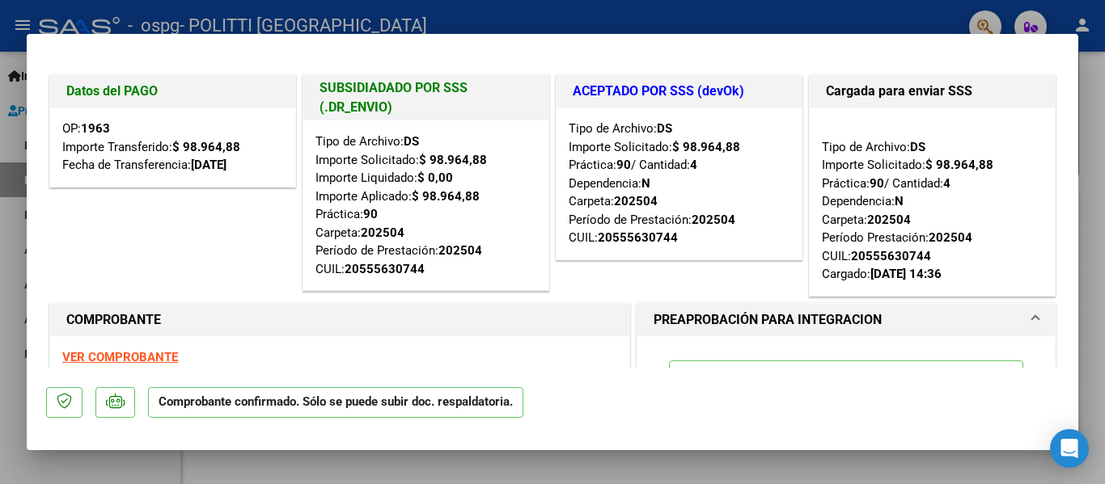
click at [1081, 249] on div at bounding box center [552, 242] width 1105 height 484
type input "$ 0,00"
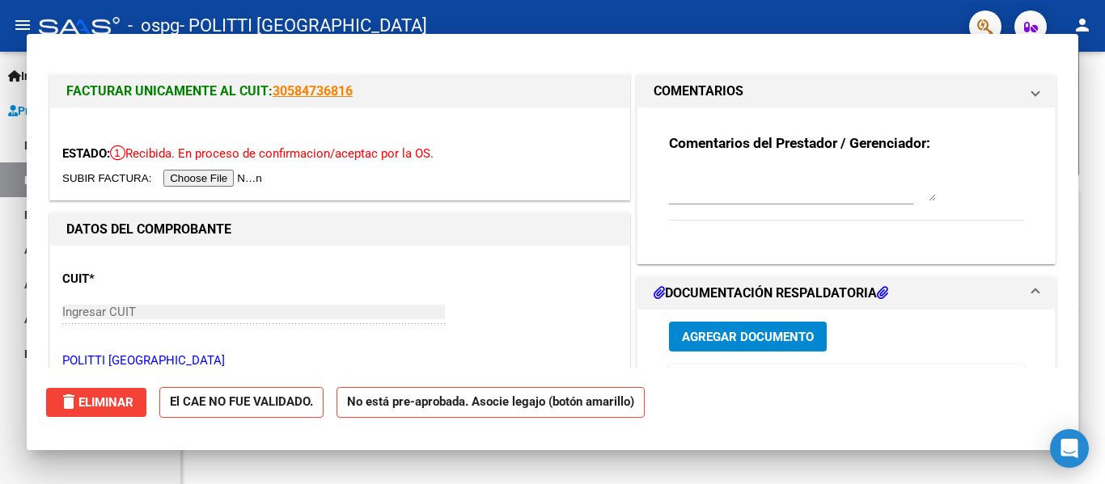
scroll to position [150, 0]
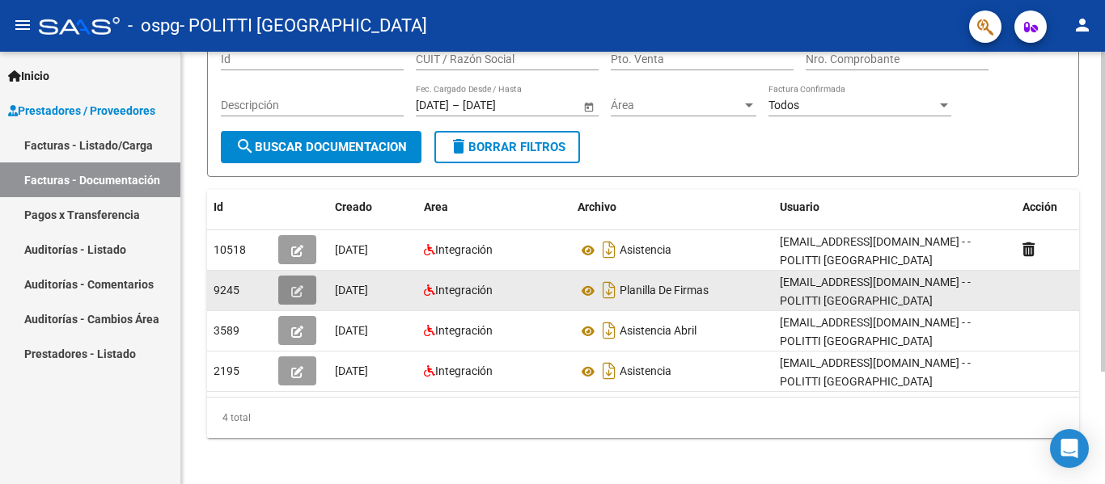
click at [302, 285] on icon "button" at bounding box center [297, 291] width 12 height 12
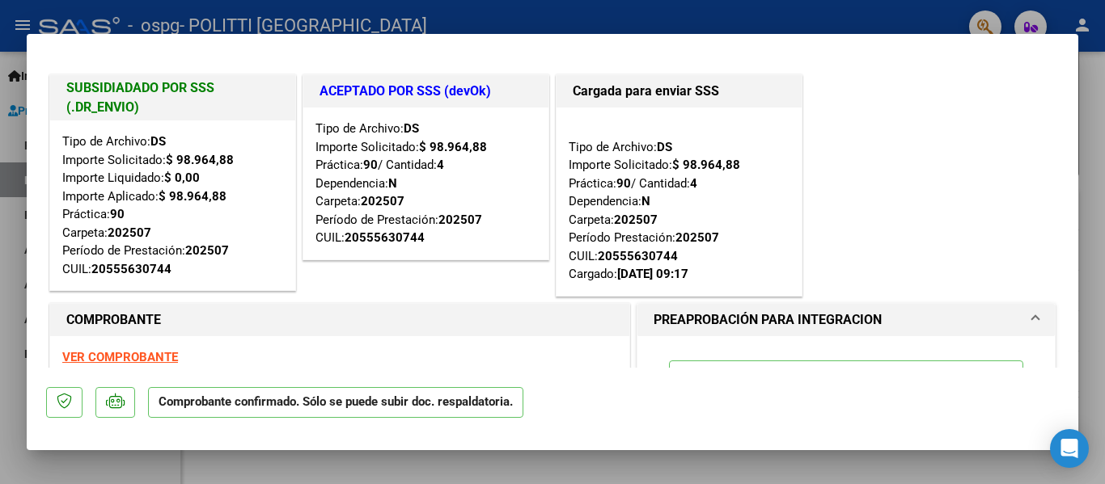
click at [18, 277] on div at bounding box center [552, 242] width 1105 height 484
type input "$ 0,00"
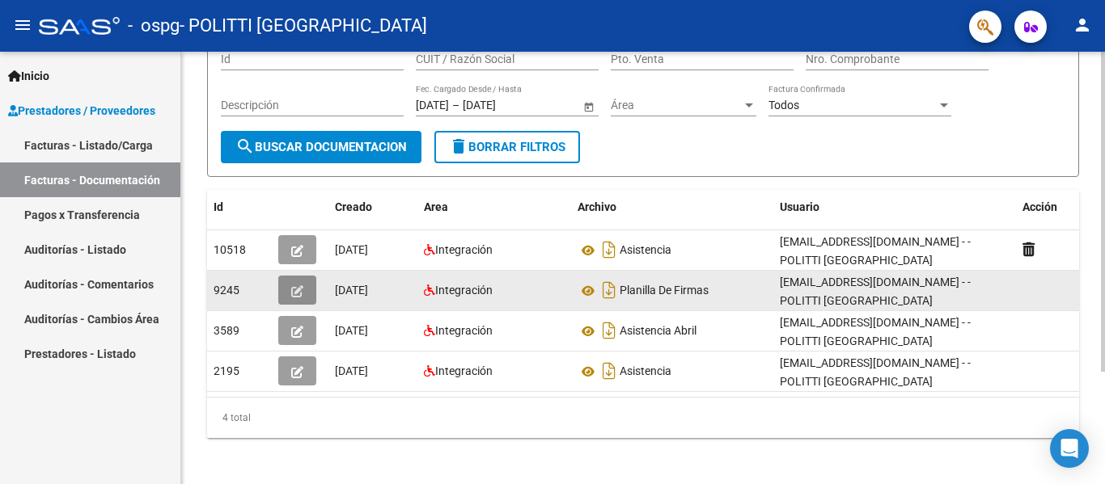
click at [305, 280] on button "button" at bounding box center [297, 290] width 38 height 29
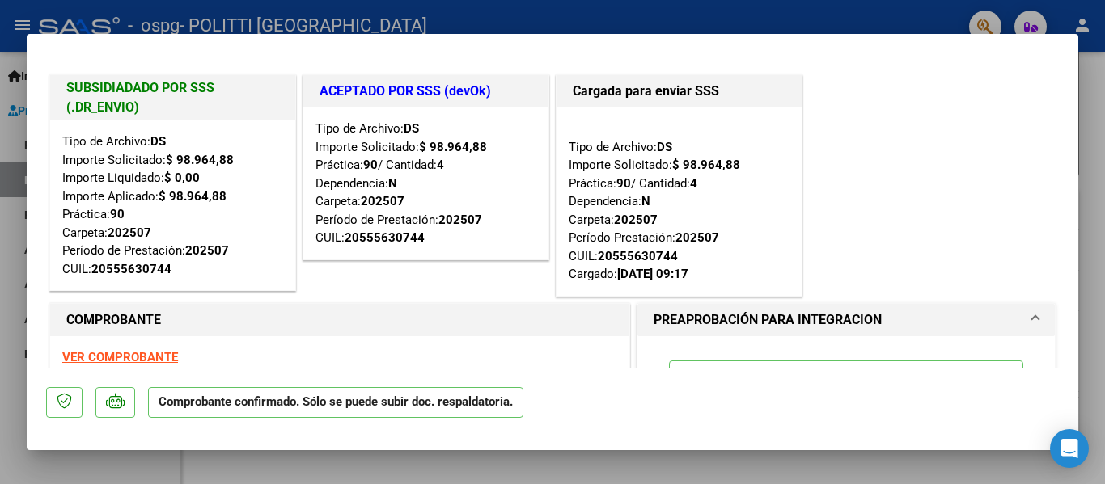
click at [11, 244] on div at bounding box center [552, 242] width 1105 height 484
type input "$ 0,00"
